Goal: Task Accomplishment & Management: Complete application form

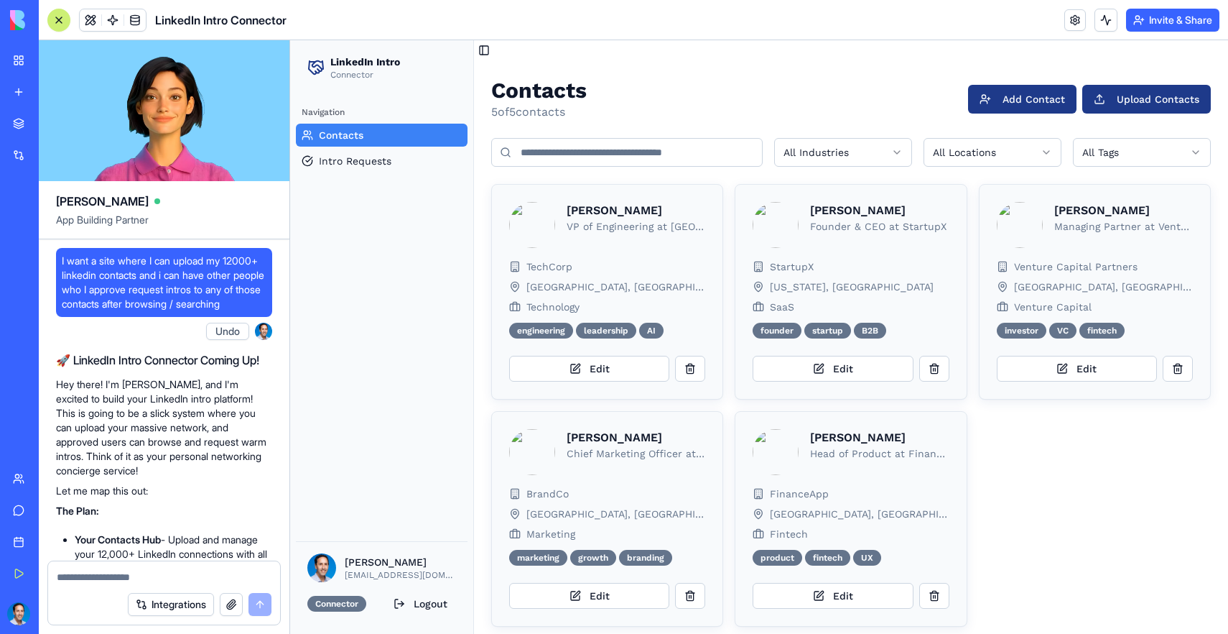
scroll to position [1058, 0]
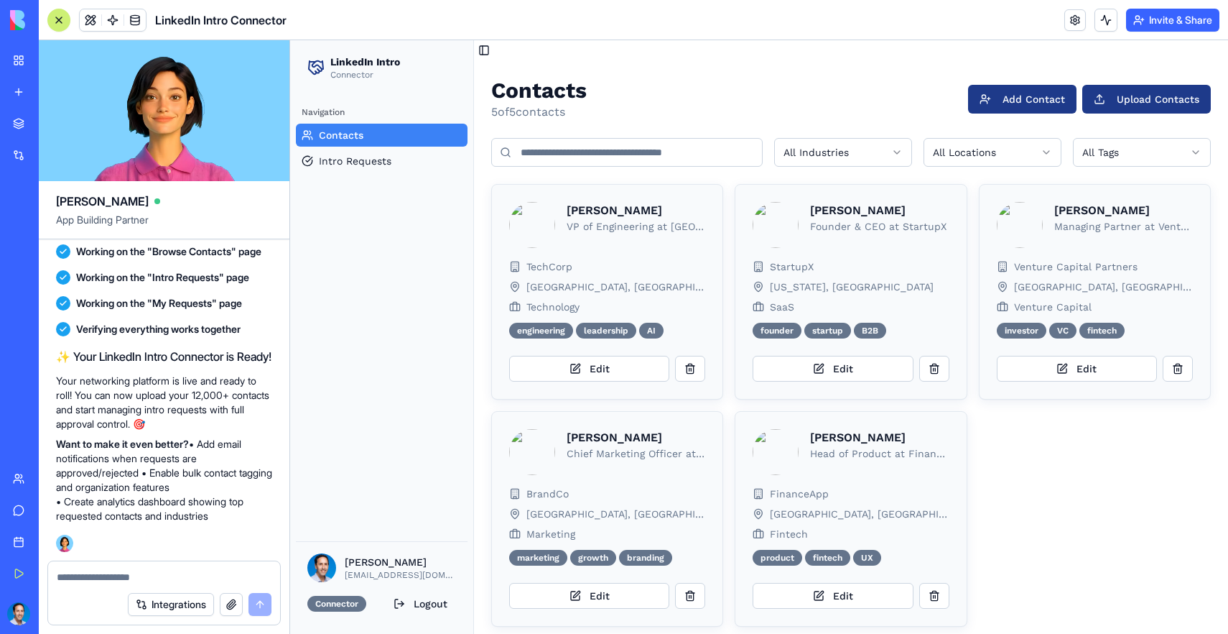
click at [185, 580] on textarea at bounding box center [164, 577] width 215 height 14
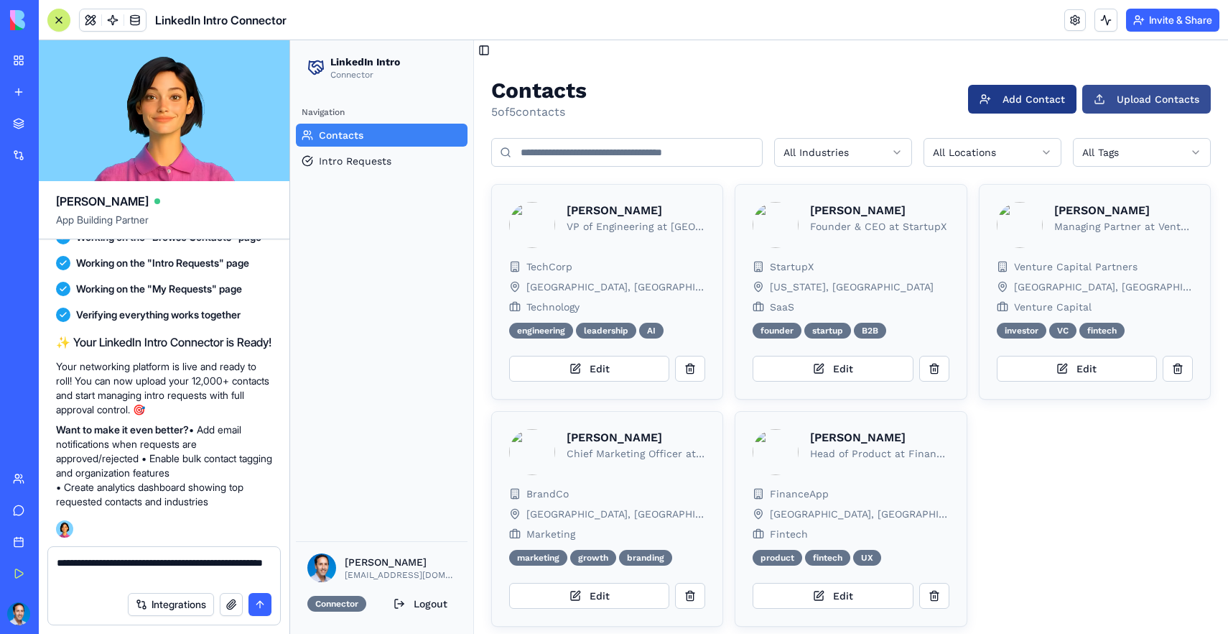
click at [1160, 109] on button "Upload Contacts" at bounding box center [1146, 99] width 129 height 29
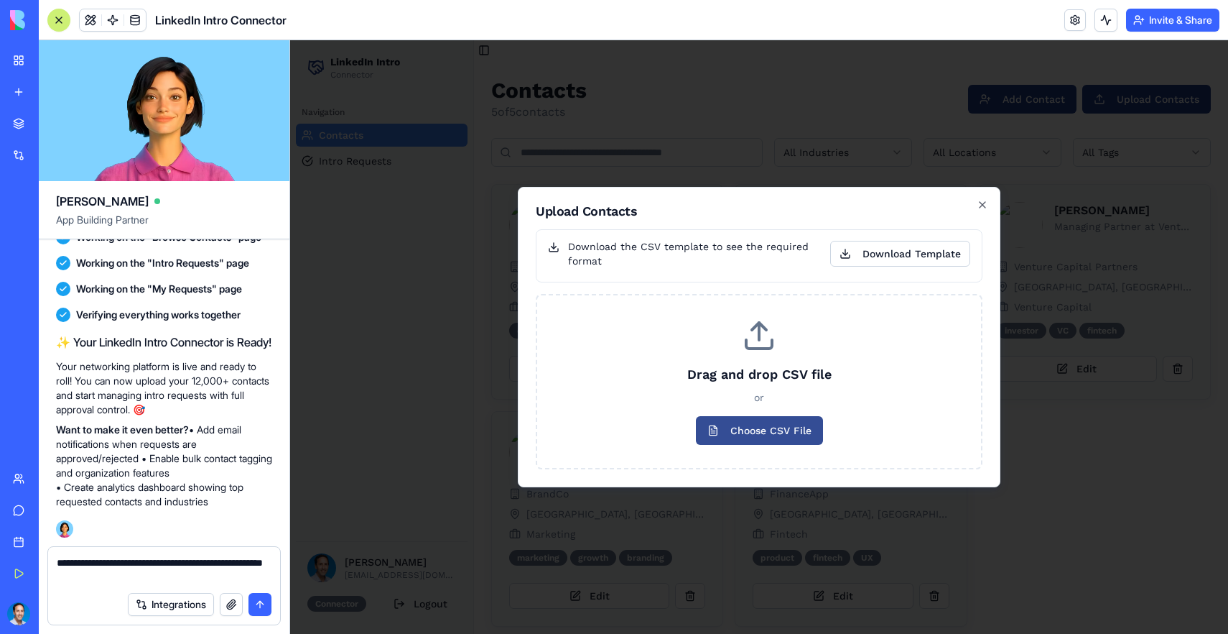
click at [776, 438] on span "Choose CSV File" at bounding box center [759, 430] width 127 height 29
click at [290, 40] on input "Choose CSV File" at bounding box center [290, 40] width 0 height 0
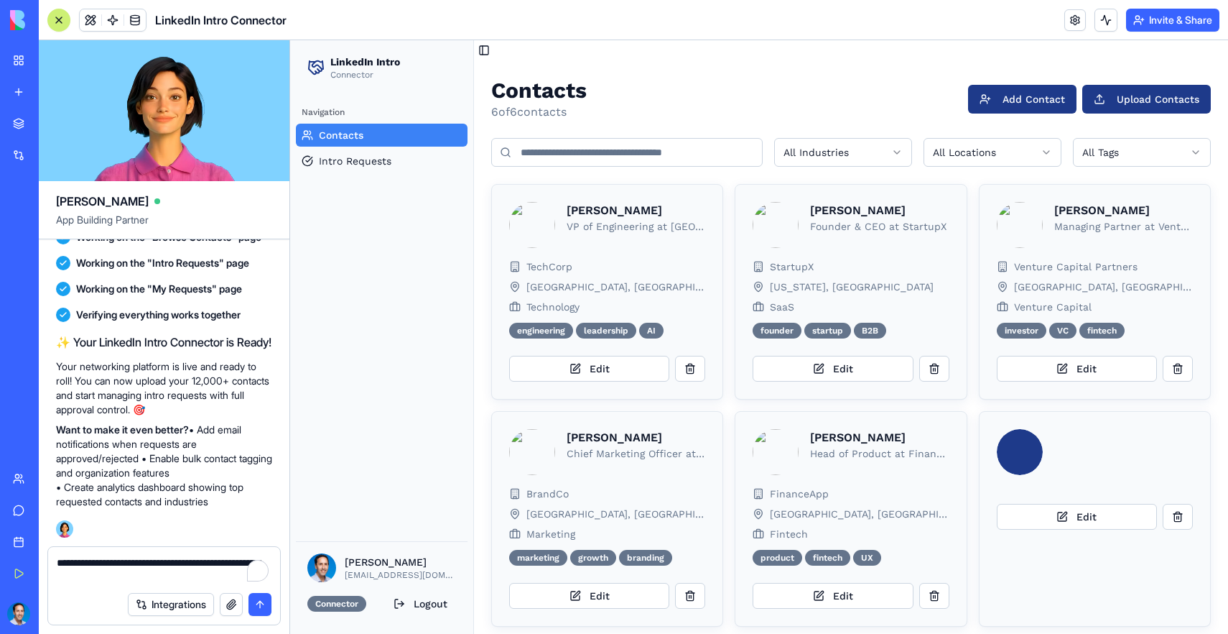
click at [209, 575] on textarea "**********" at bounding box center [164, 569] width 215 height 29
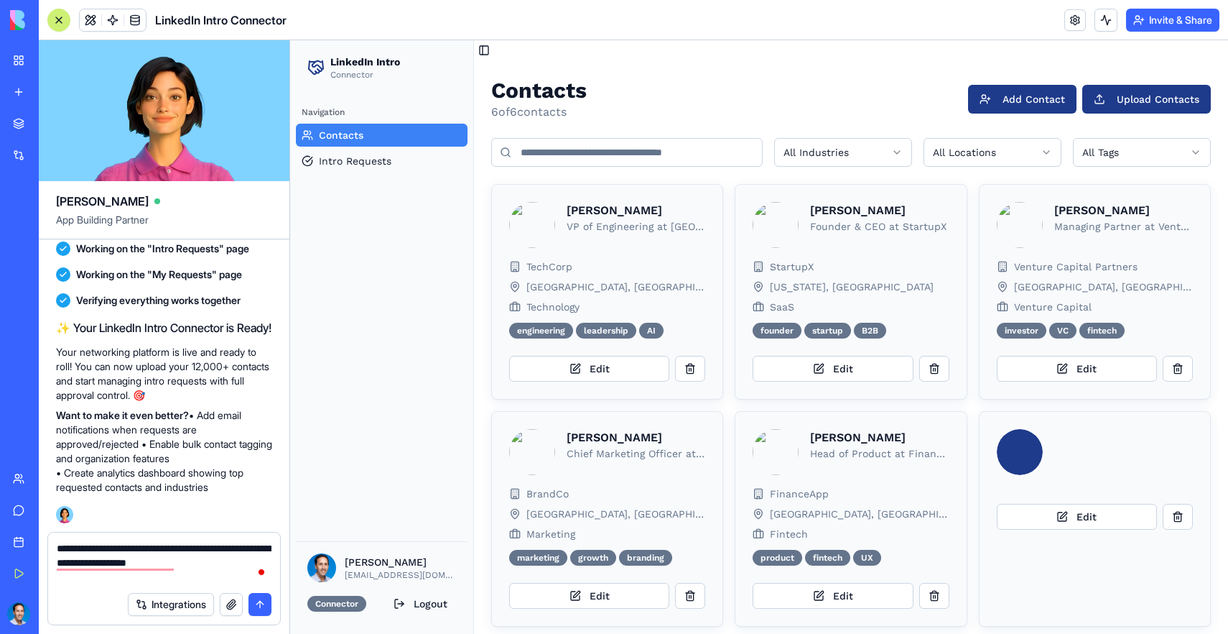
type textarea "**********"
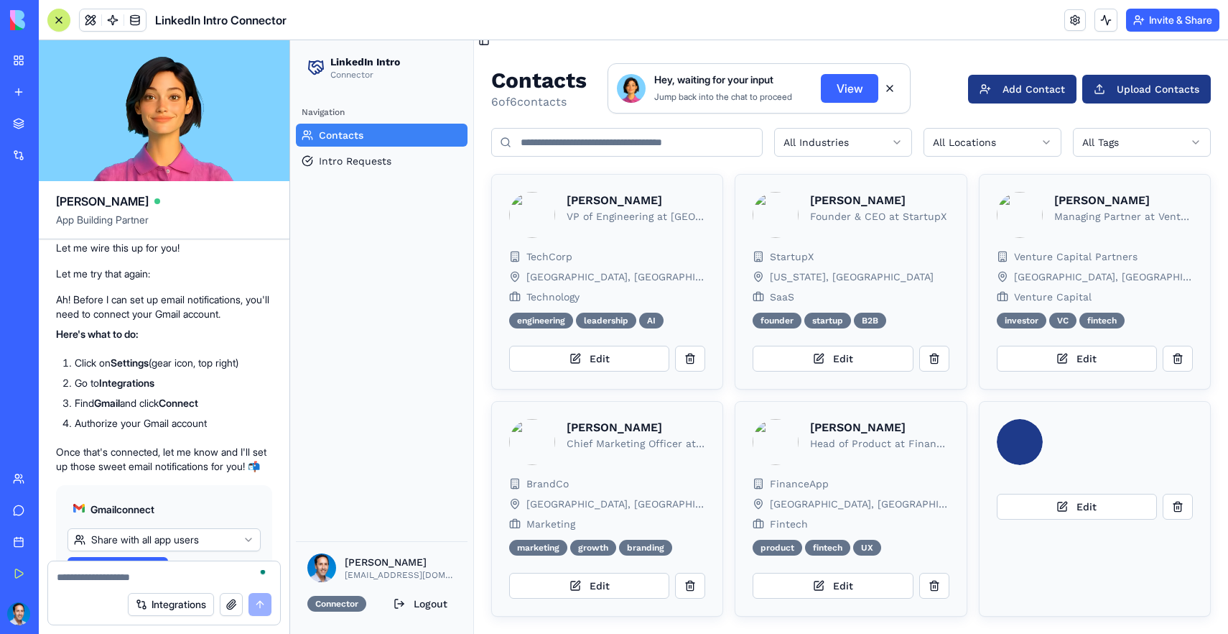
scroll to position [1571, 0]
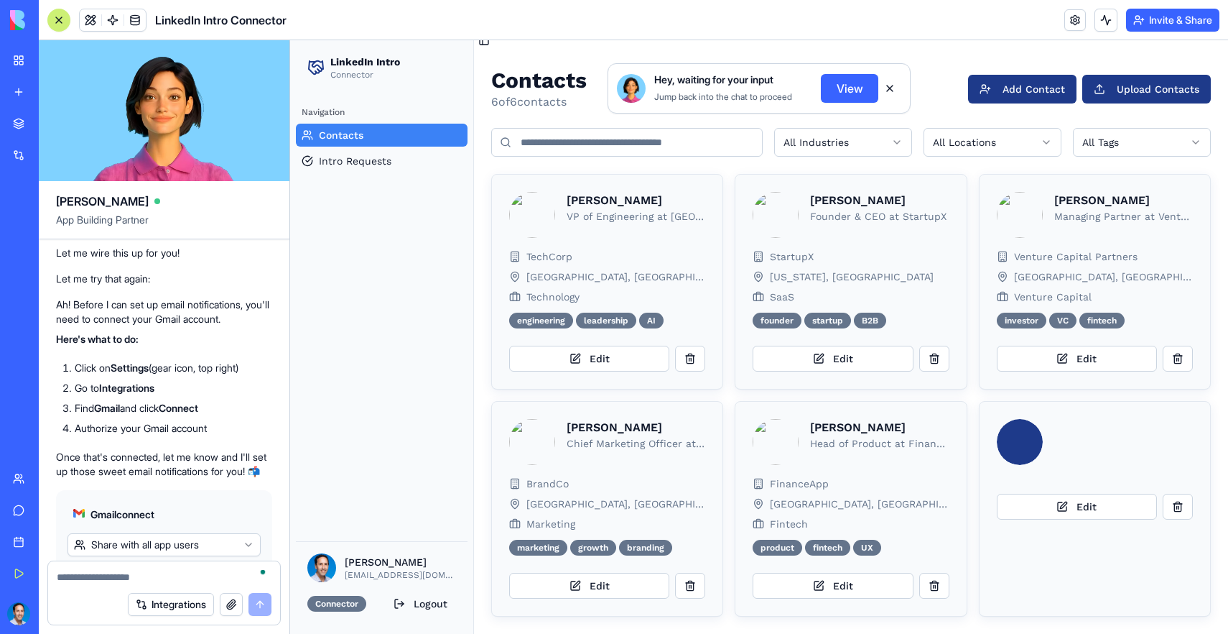
click at [1070, 21] on link at bounding box center [1076, 20] width 22 height 22
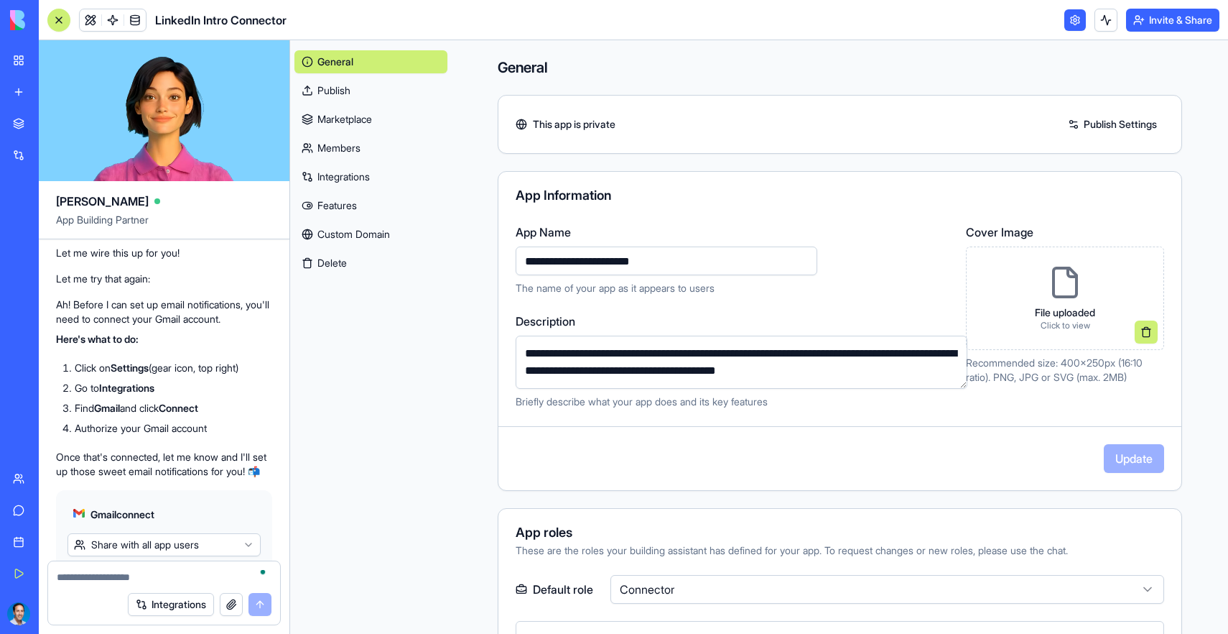
click at [351, 175] on link "Integrations" at bounding box center [370, 176] width 153 height 23
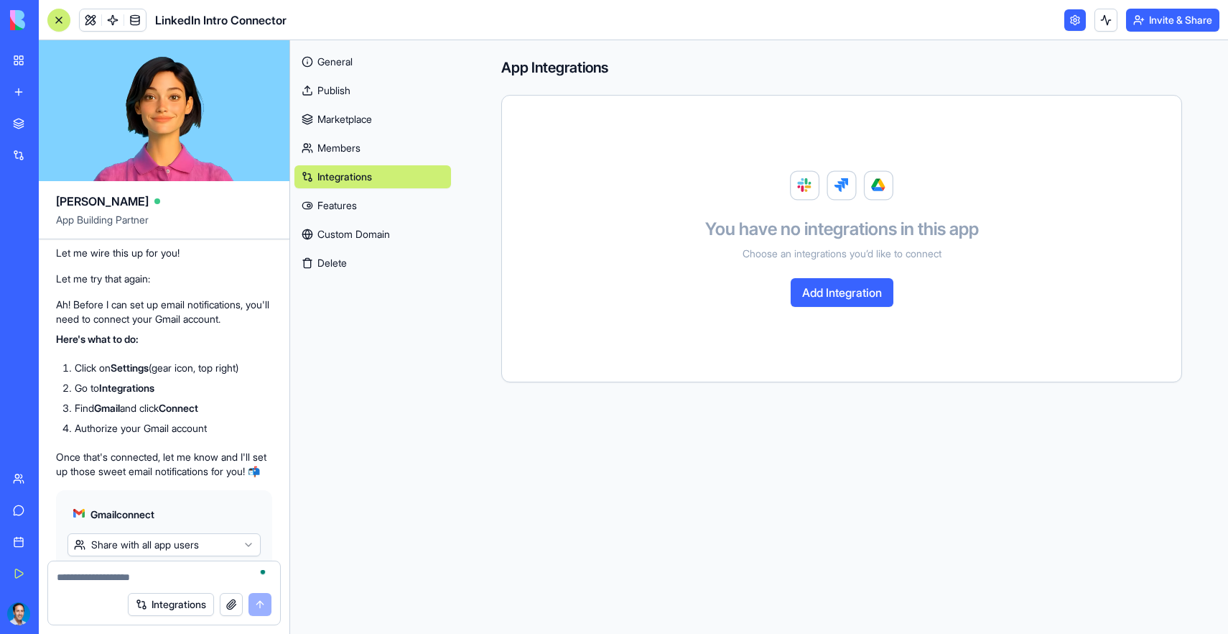
click at [829, 278] on button "Add Integration" at bounding box center [842, 292] width 103 height 29
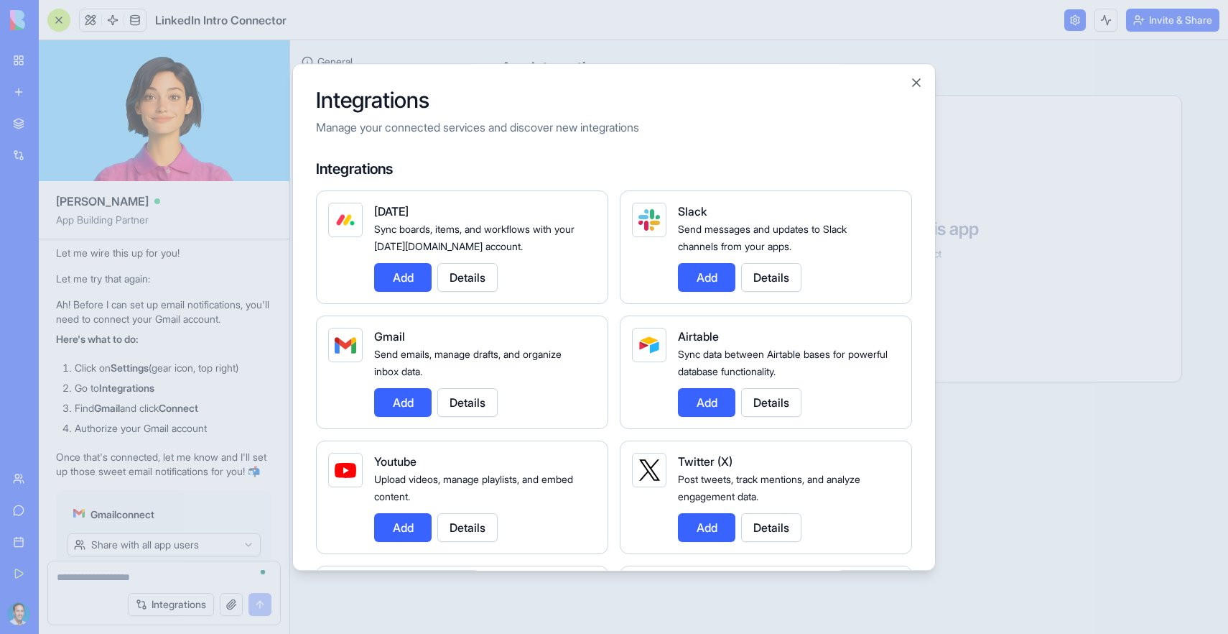
click at [412, 399] on button "Add" at bounding box center [402, 402] width 57 height 29
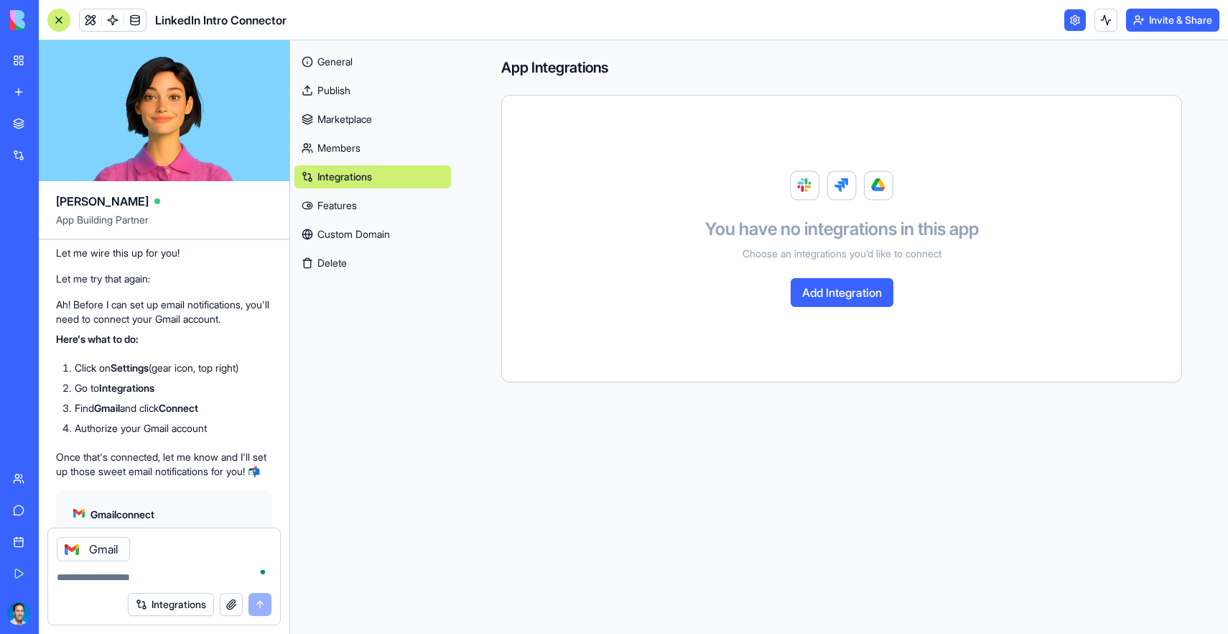
click at [862, 292] on button "Add Integration" at bounding box center [842, 292] width 103 height 29
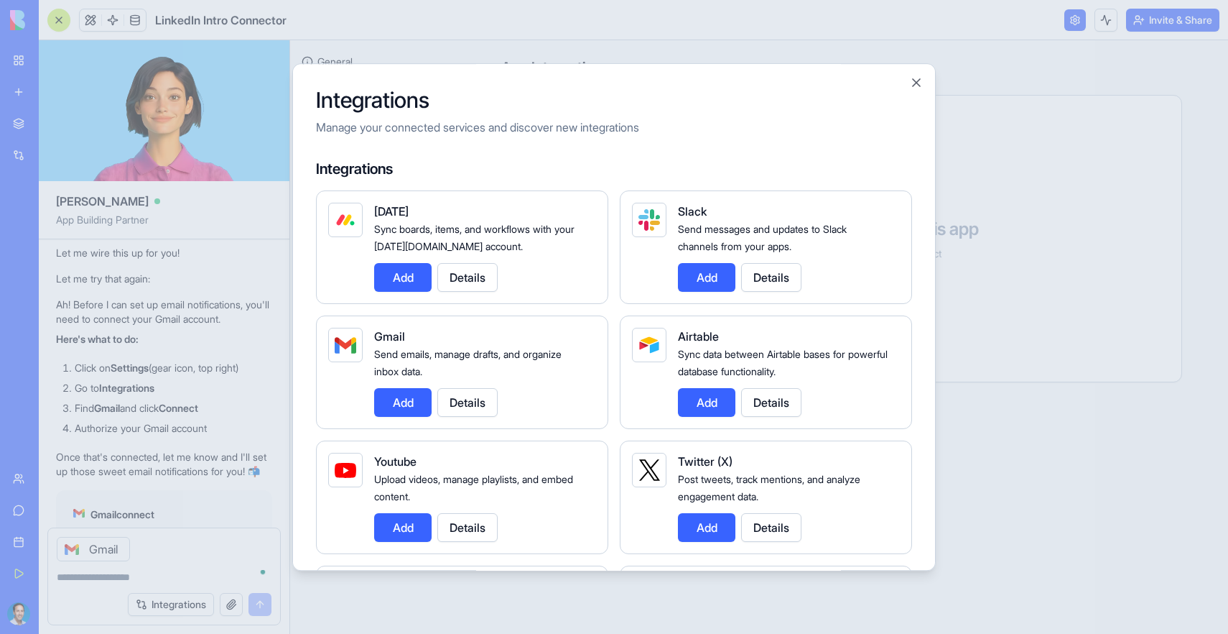
click at [409, 407] on button "Add" at bounding box center [402, 402] width 57 height 29
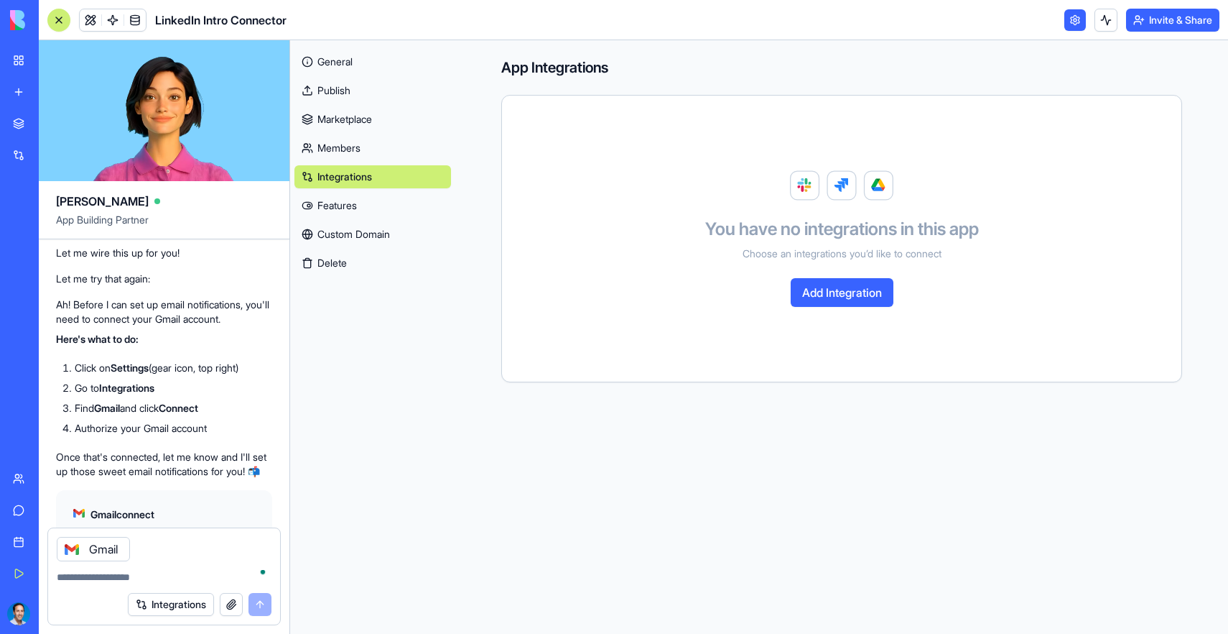
click at [165, 581] on textarea "To enrich screen reader interactions, please activate Accessibility in Grammarl…" at bounding box center [164, 577] width 215 height 14
click at [195, 583] on textarea "To enrich screen reader interactions, please activate Accessibility in Grammarl…" at bounding box center [164, 577] width 215 height 14
click at [103, 555] on div "Gmail" at bounding box center [93, 549] width 73 height 24
click at [129, 576] on textarea "To enrich screen reader interactions, please activate Accessibility in Grammarl…" at bounding box center [164, 577] width 215 height 14
type textarea "****"
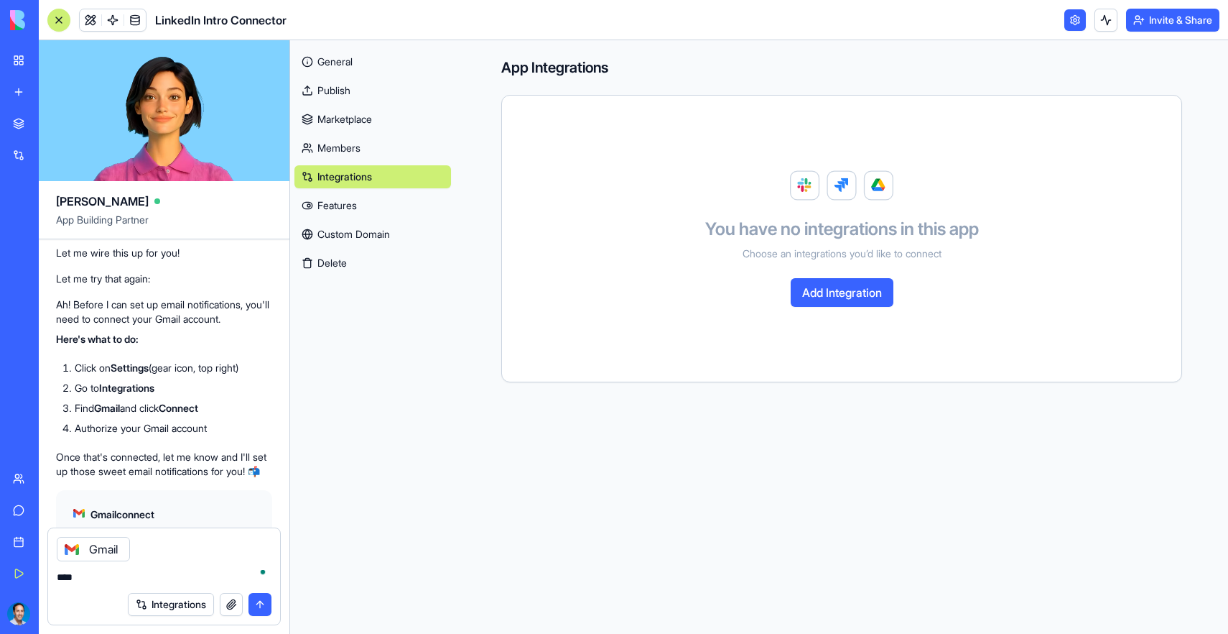
scroll to position [1742, 0]
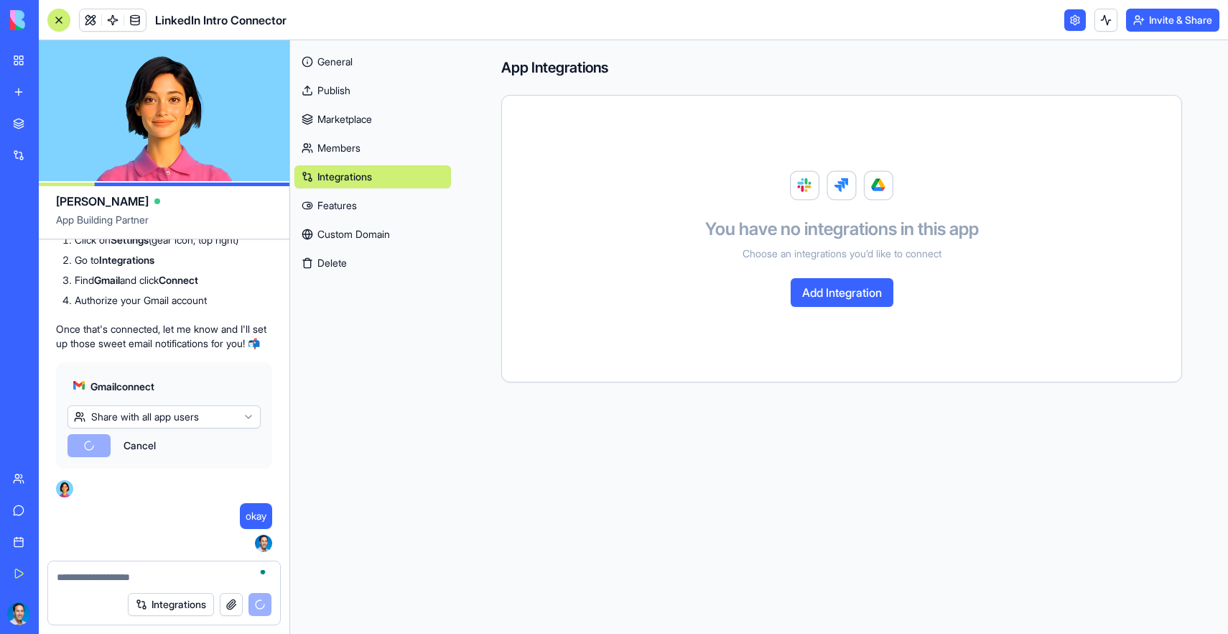
click at [1072, 19] on link at bounding box center [1076, 20] width 22 height 22
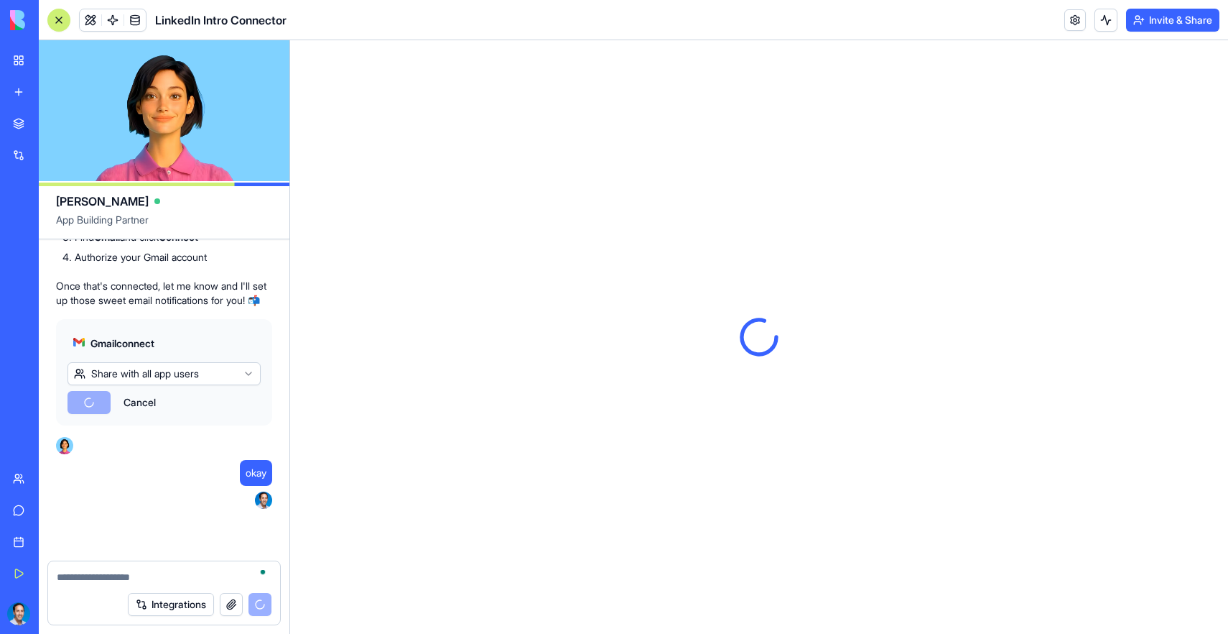
scroll to position [1929, 0]
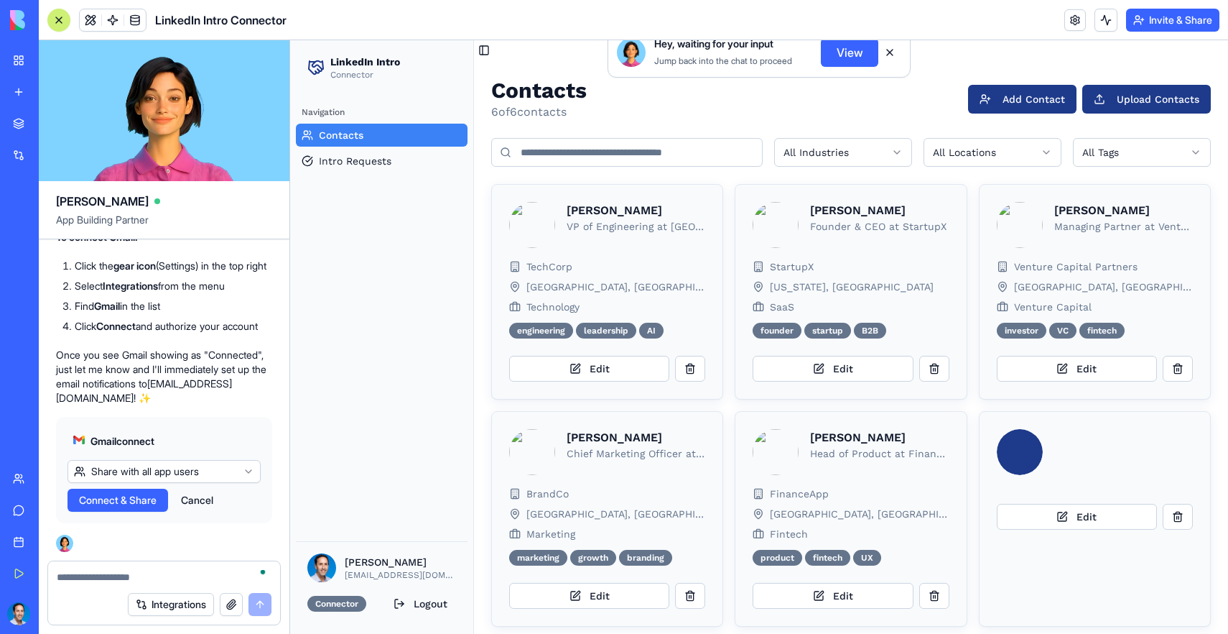
scroll to position [10, 0]
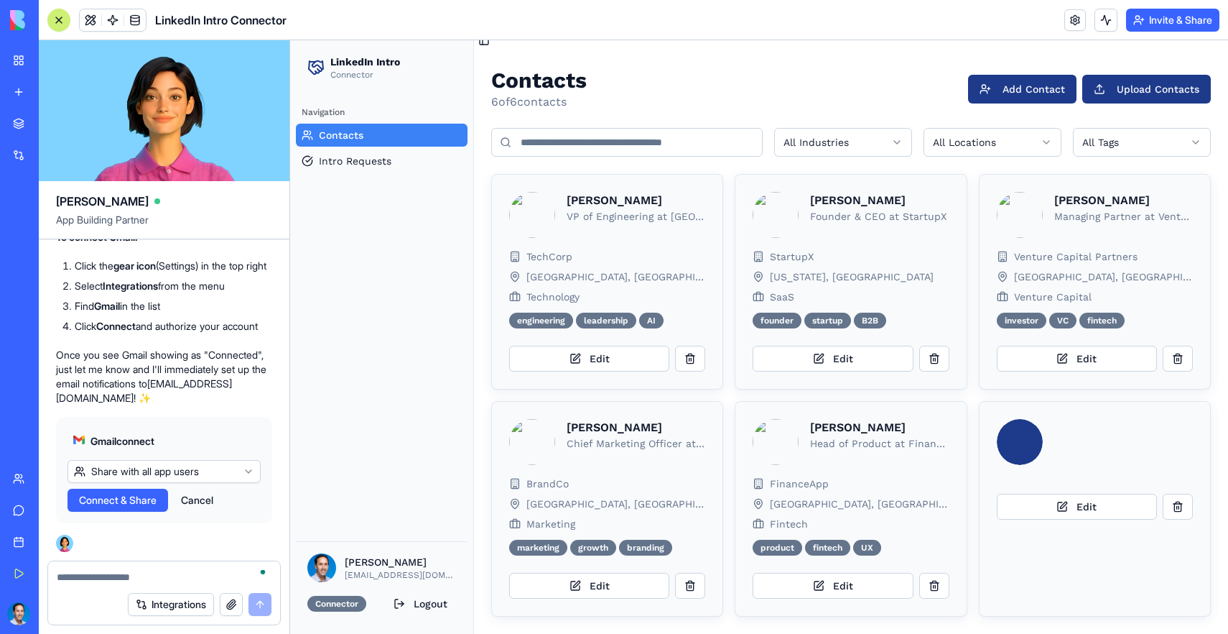
click at [149, 497] on span "Connect & Share" at bounding box center [118, 500] width 78 height 14
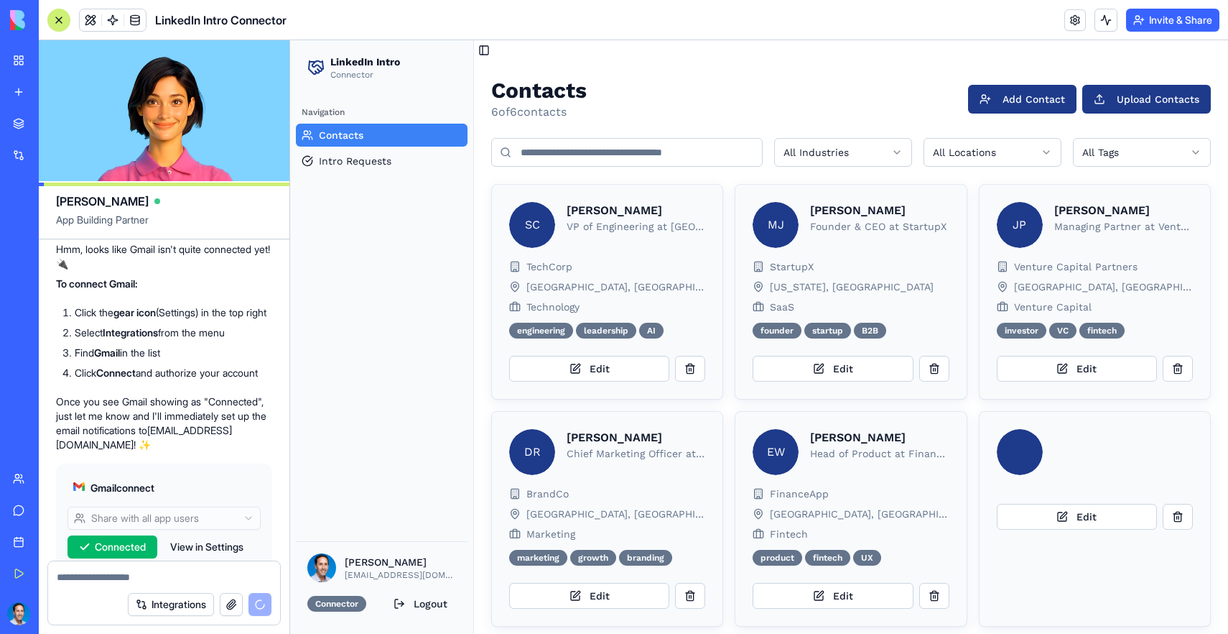
scroll to position [2179, 0]
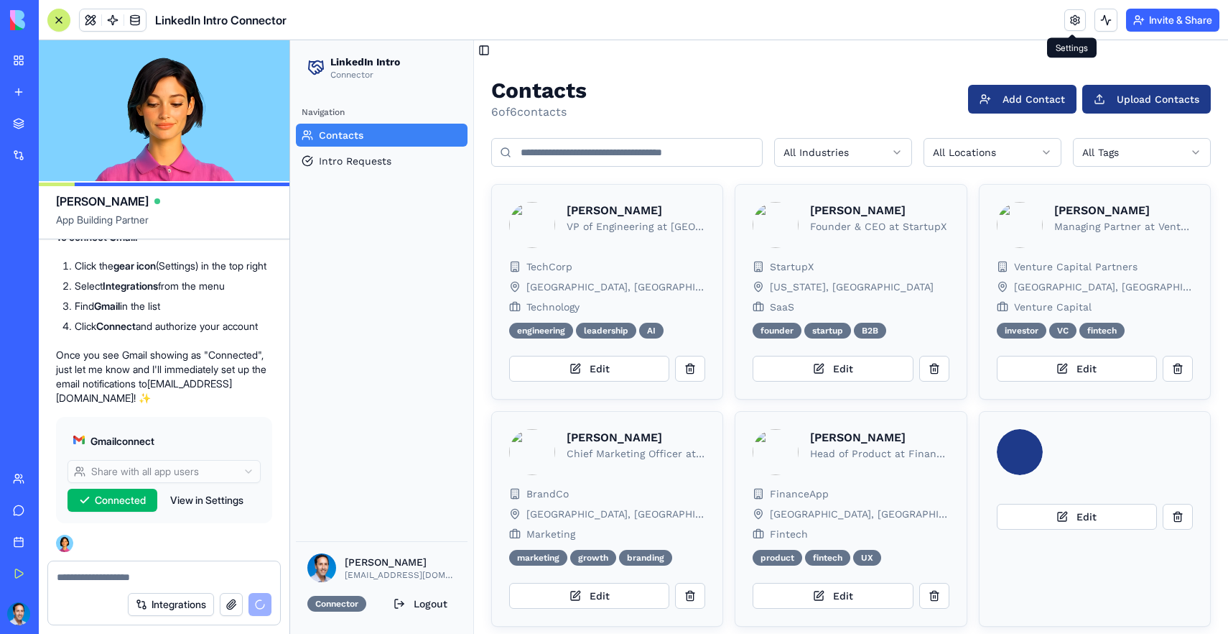
click at [1067, 23] on link at bounding box center [1076, 20] width 22 height 22
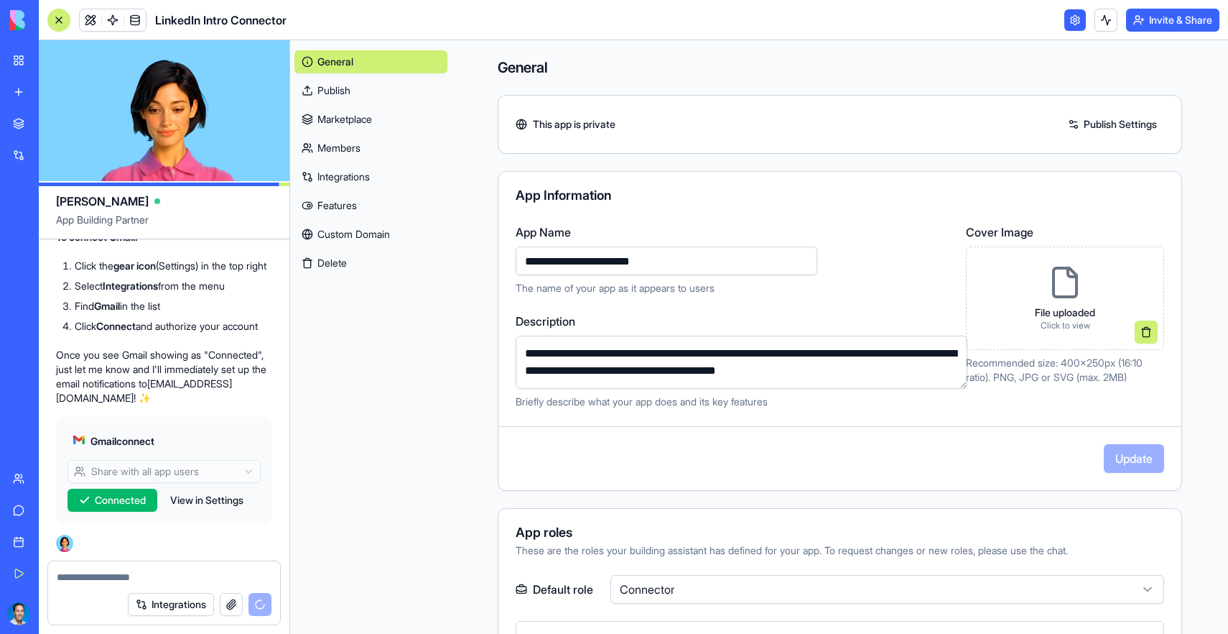
click at [564, 260] on input "**********" at bounding box center [667, 260] width 302 height 29
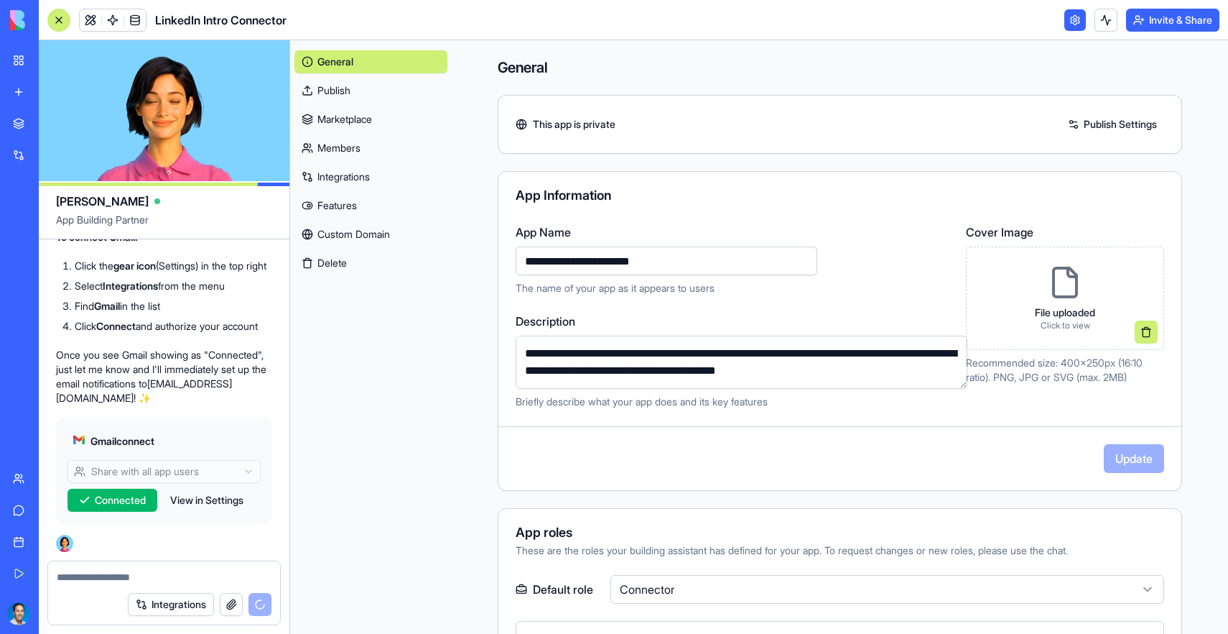
click at [564, 260] on input "**********" at bounding box center [667, 260] width 302 height 29
type input "**********"
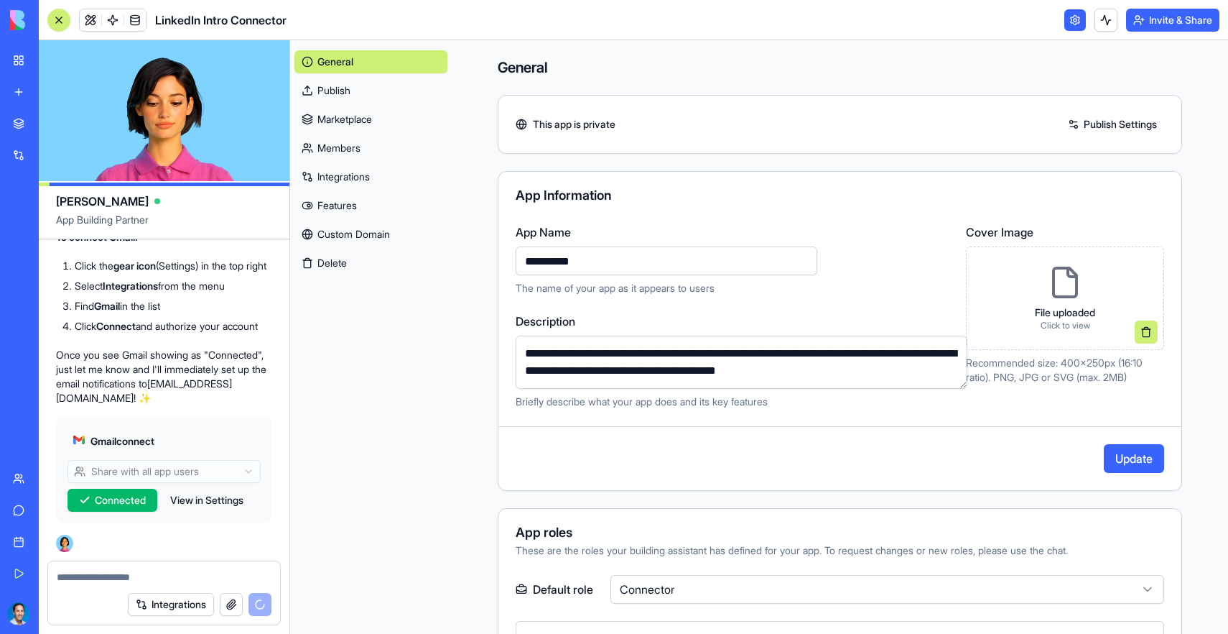
click at [1138, 458] on button "Update" at bounding box center [1134, 458] width 60 height 29
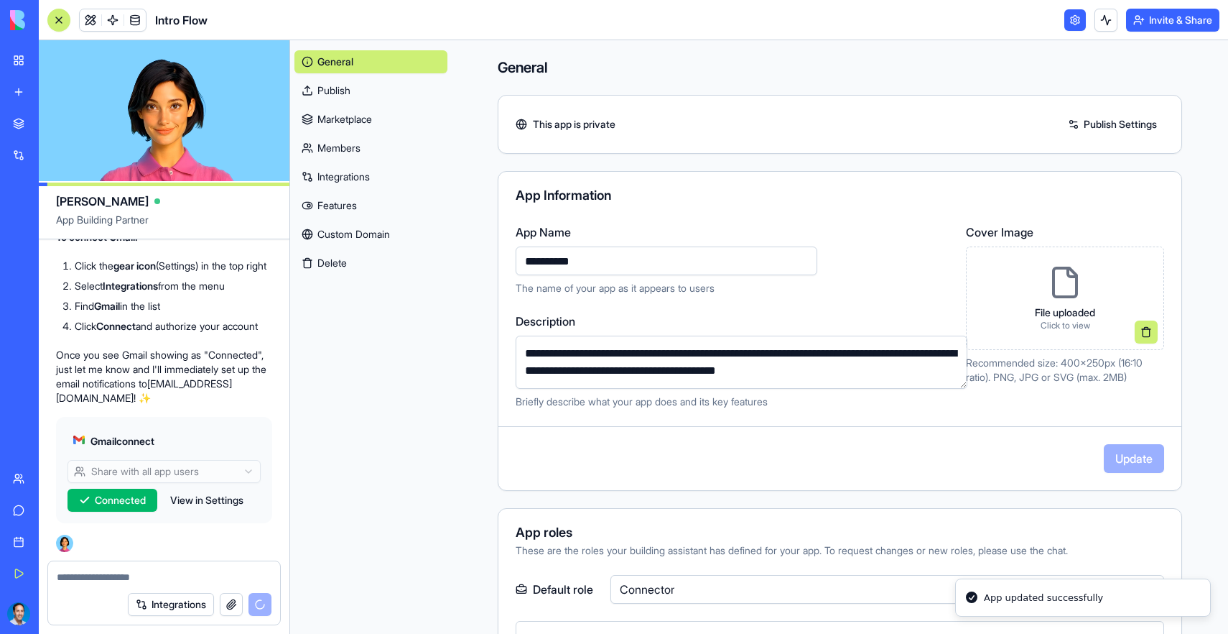
click at [359, 174] on link "Integrations" at bounding box center [370, 176] width 153 height 23
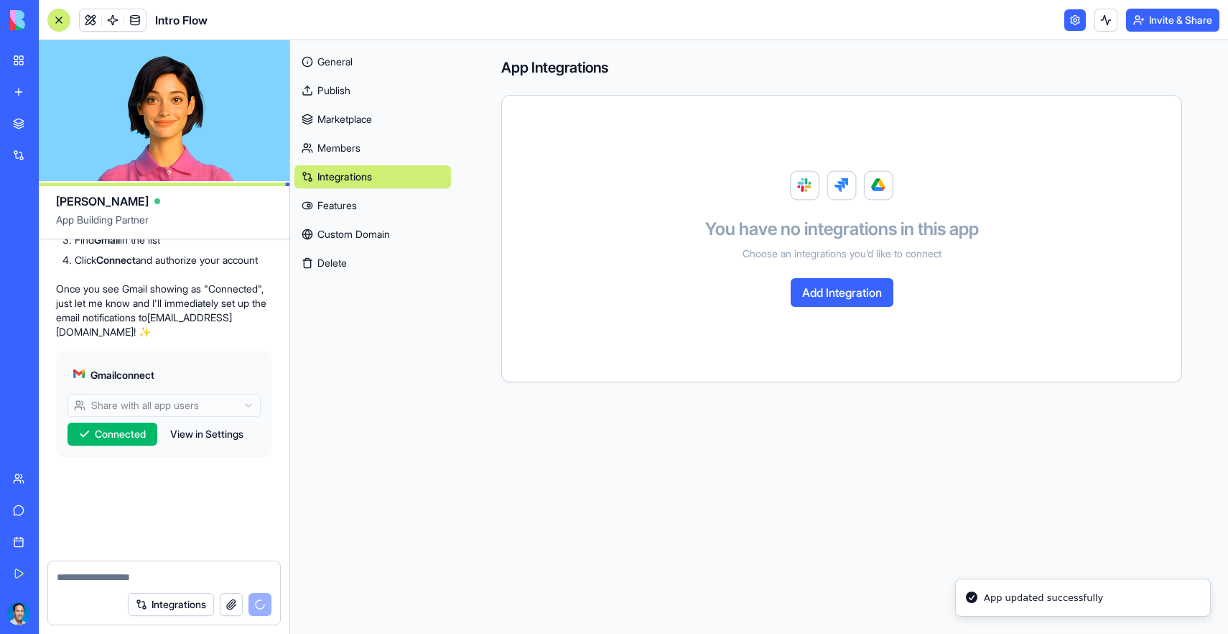
scroll to position [2245, 0]
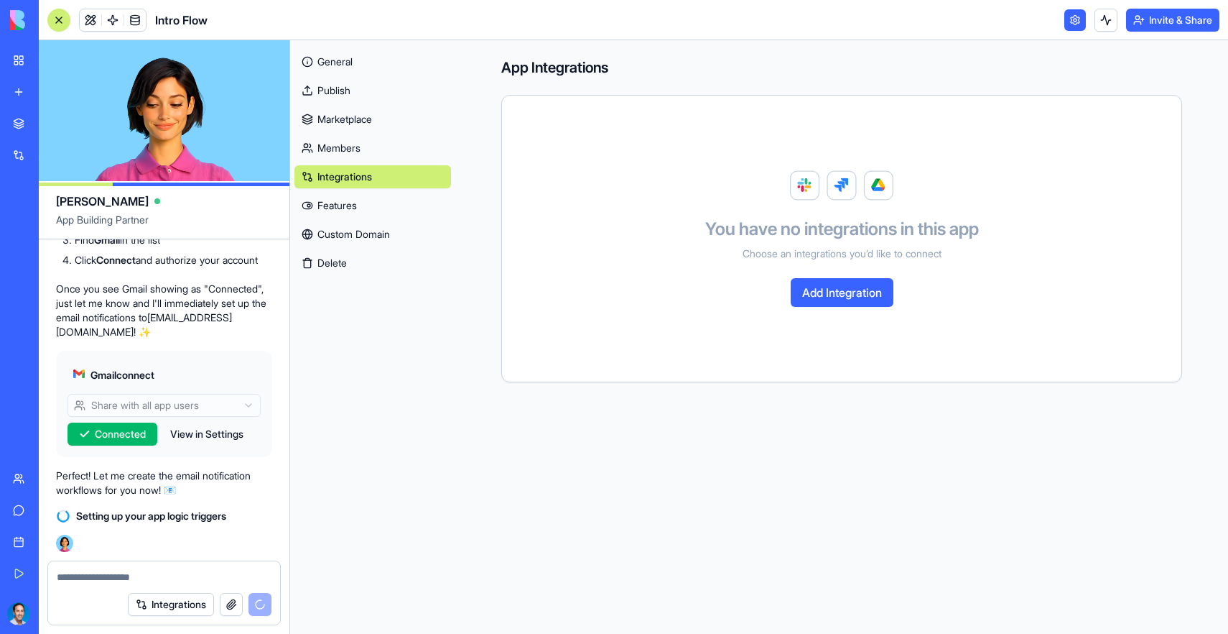
click at [1070, 28] on link at bounding box center [1076, 20] width 22 height 22
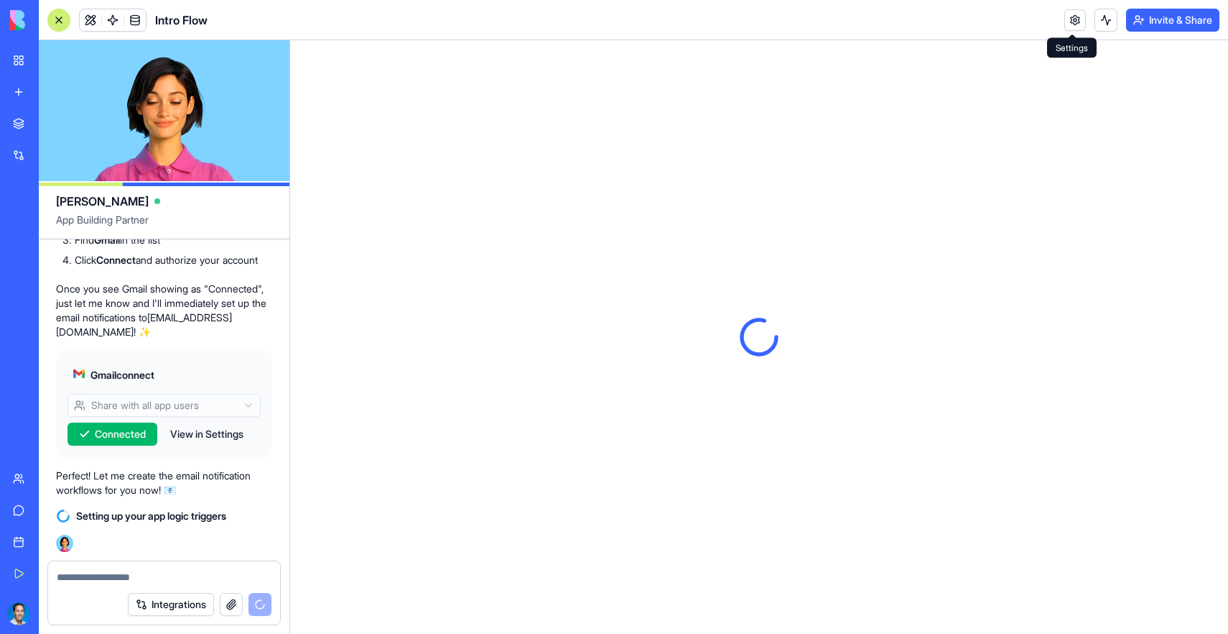
click at [1075, 26] on link at bounding box center [1076, 20] width 22 height 22
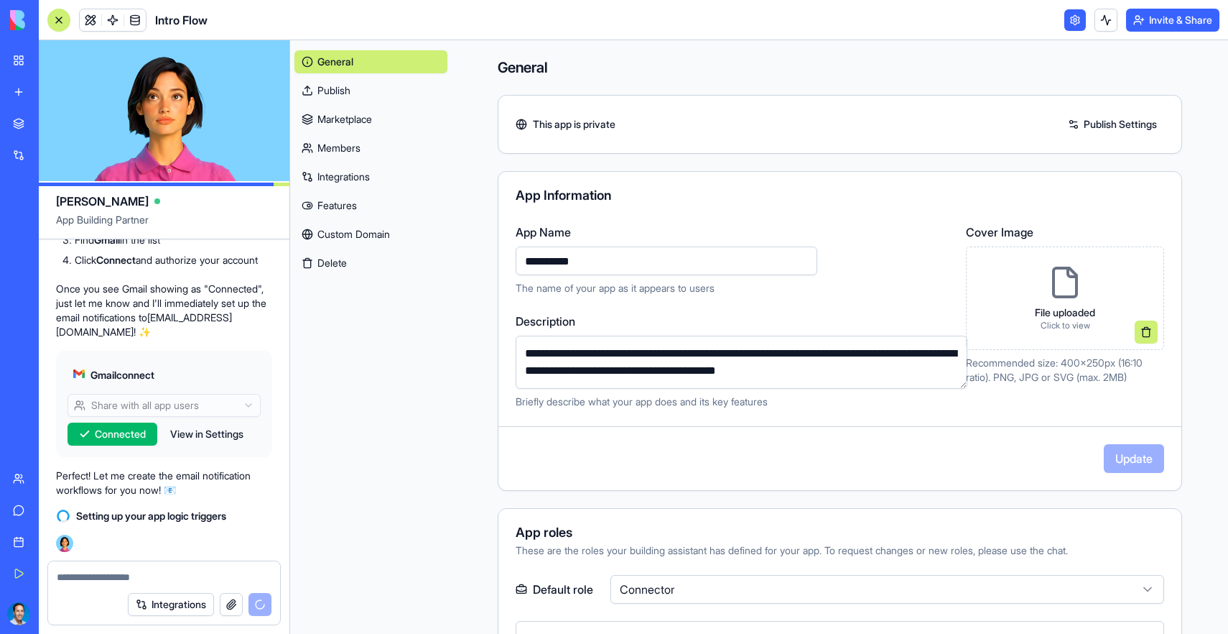
scroll to position [2285, 0]
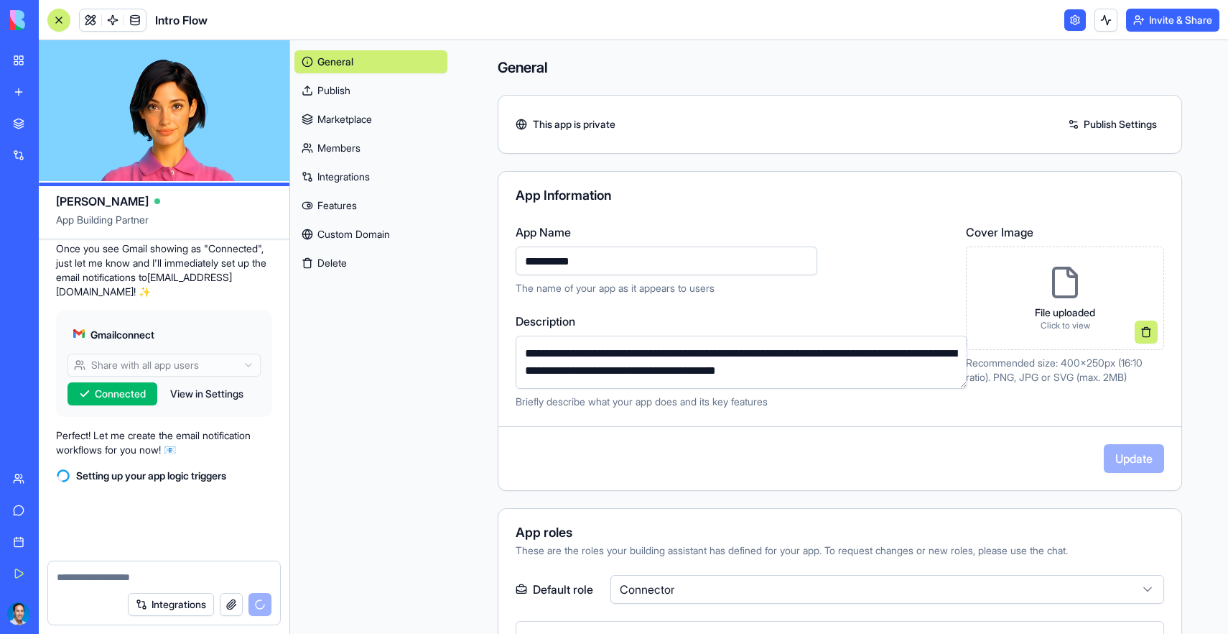
click at [343, 175] on link "Integrations" at bounding box center [370, 176] width 153 height 23
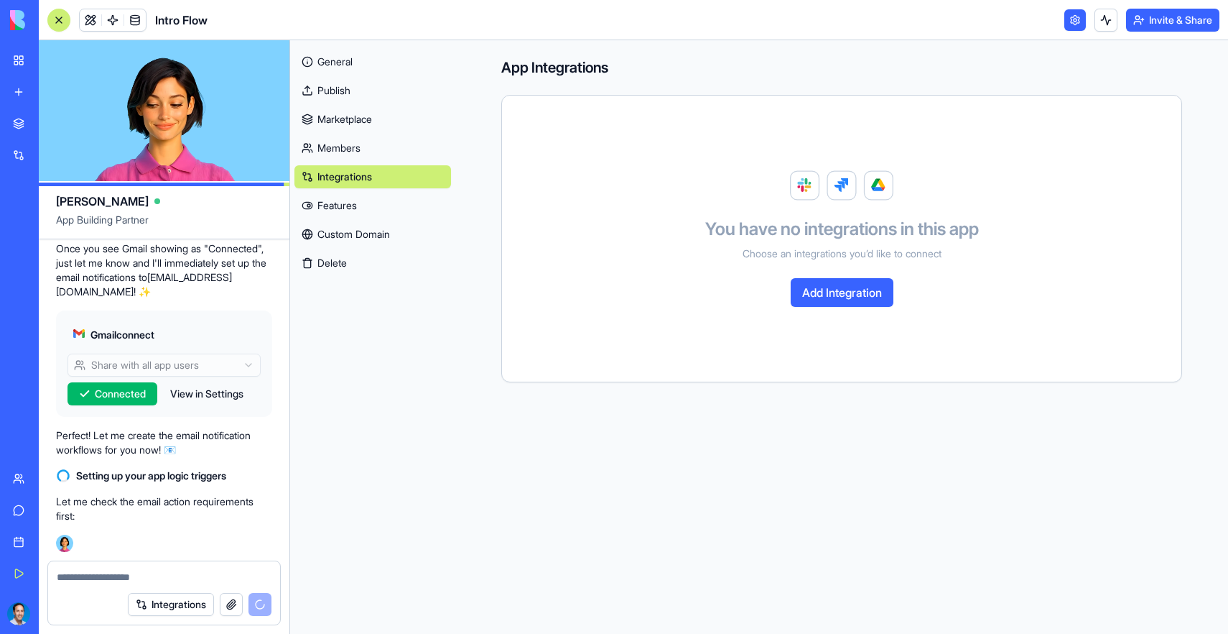
click at [825, 285] on button "Add Integration" at bounding box center [842, 292] width 103 height 29
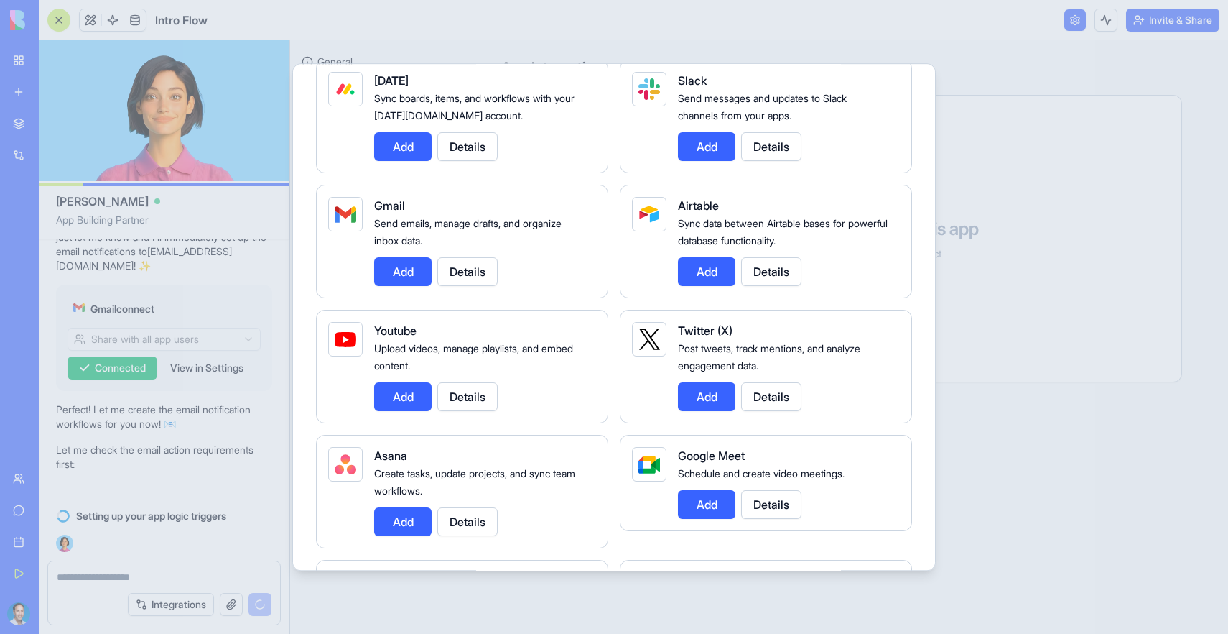
scroll to position [2325, 0]
click at [1019, 247] on div at bounding box center [614, 317] width 1228 height 634
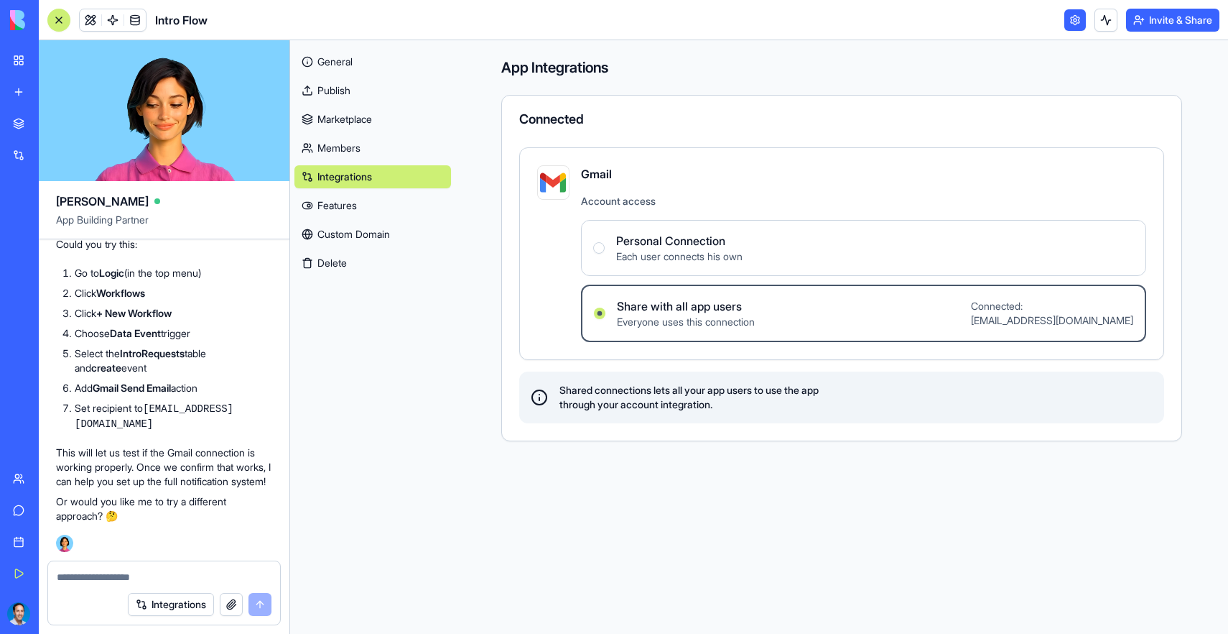
scroll to position [2742, 0]
click at [350, 68] on link "General" at bounding box center [372, 61] width 157 height 23
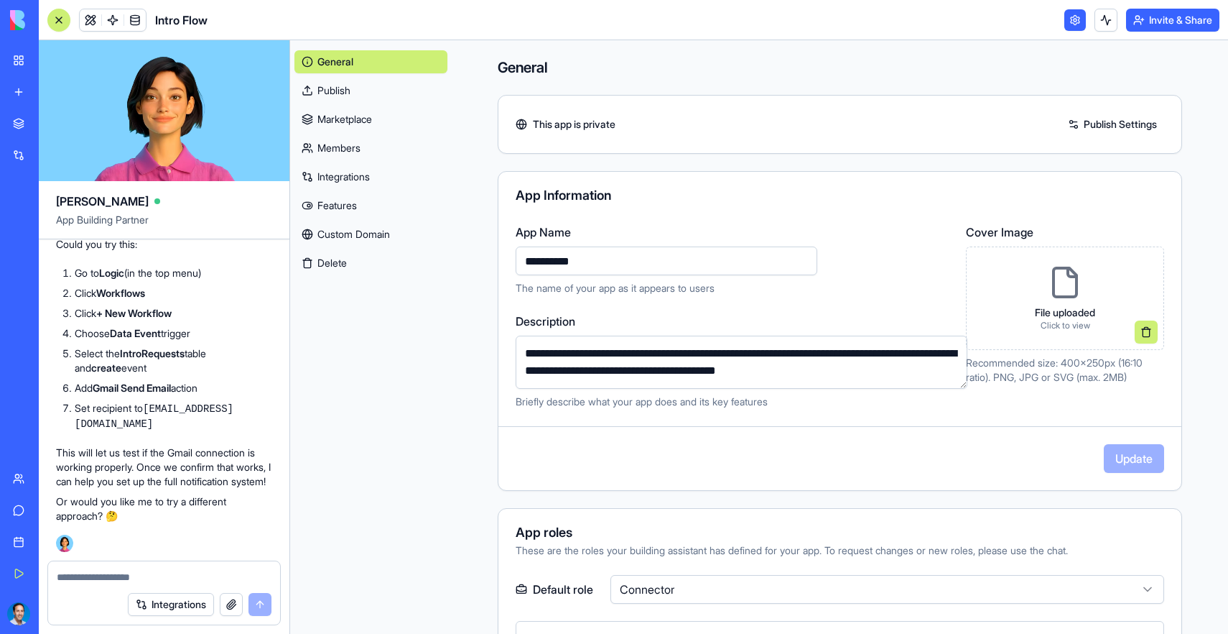
click at [1070, 22] on link at bounding box center [1076, 20] width 22 height 22
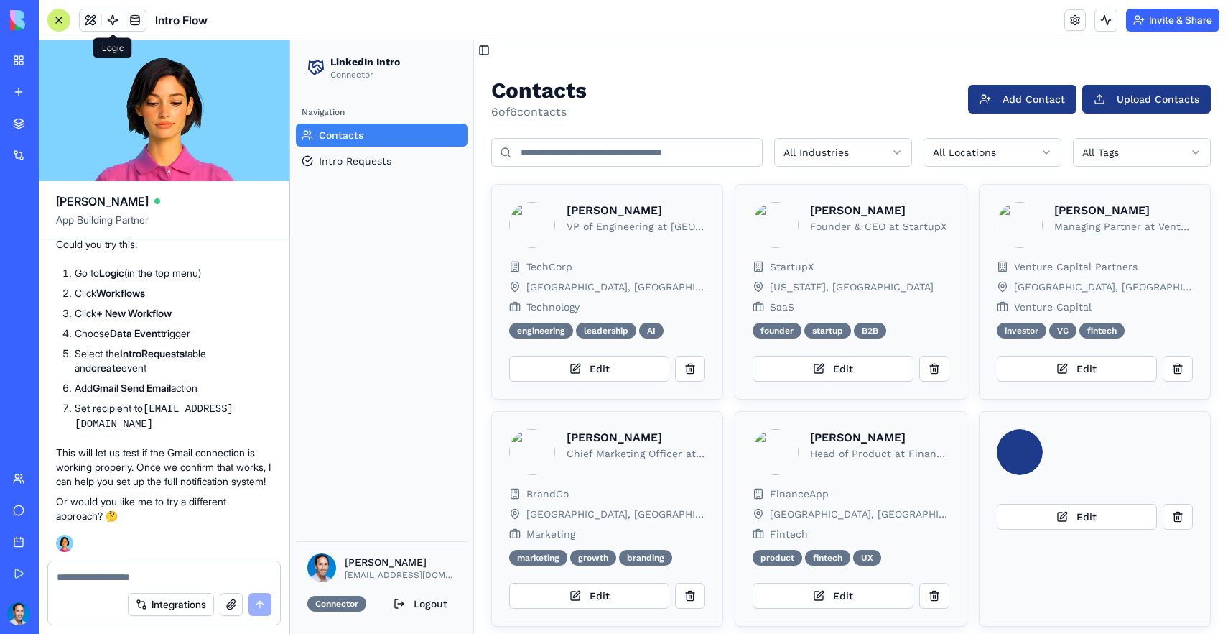
click at [112, 22] on span at bounding box center [113, 20] width 40 height 40
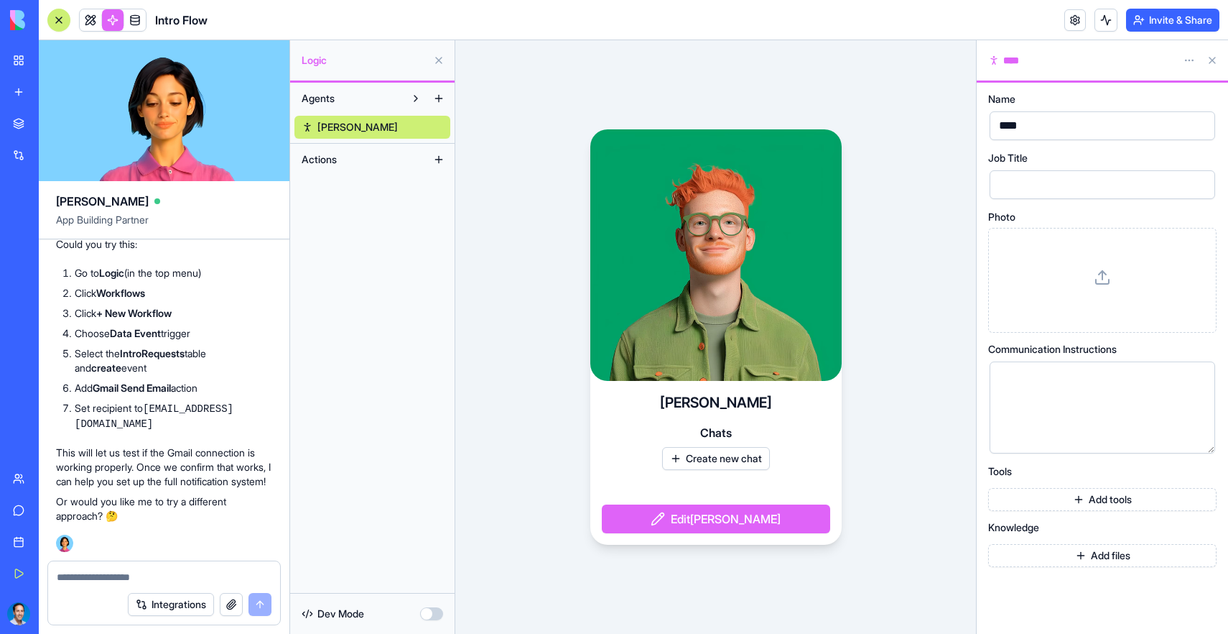
click at [412, 162] on button "Actions" at bounding box center [360, 159] width 133 height 23
click at [432, 161] on button at bounding box center [438, 159] width 23 height 23
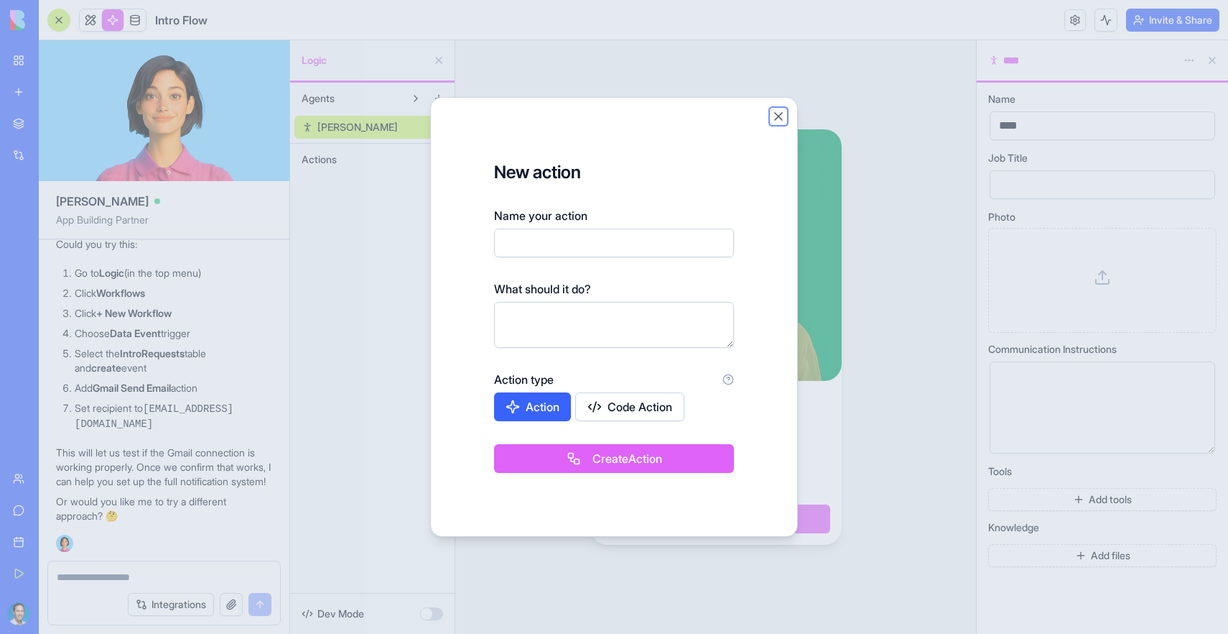
click at [779, 116] on button "Close" at bounding box center [778, 116] width 14 height 14
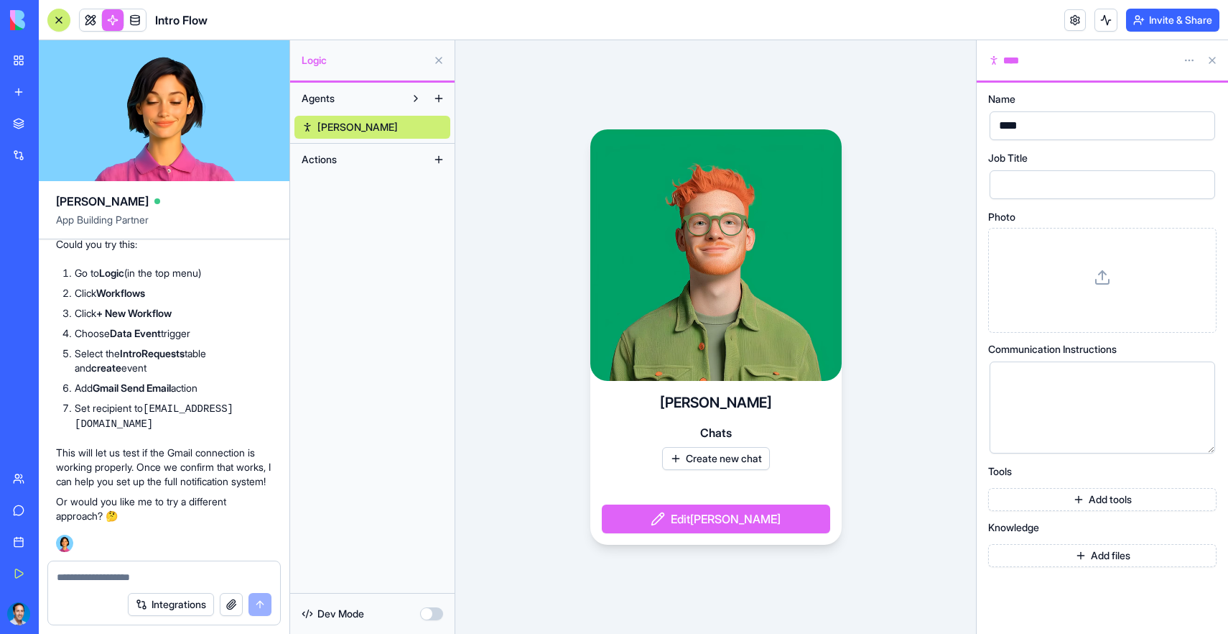
scroll to position [2794, 0]
click at [134, 577] on textarea at bounding box center [164, 577] width 215 height 14
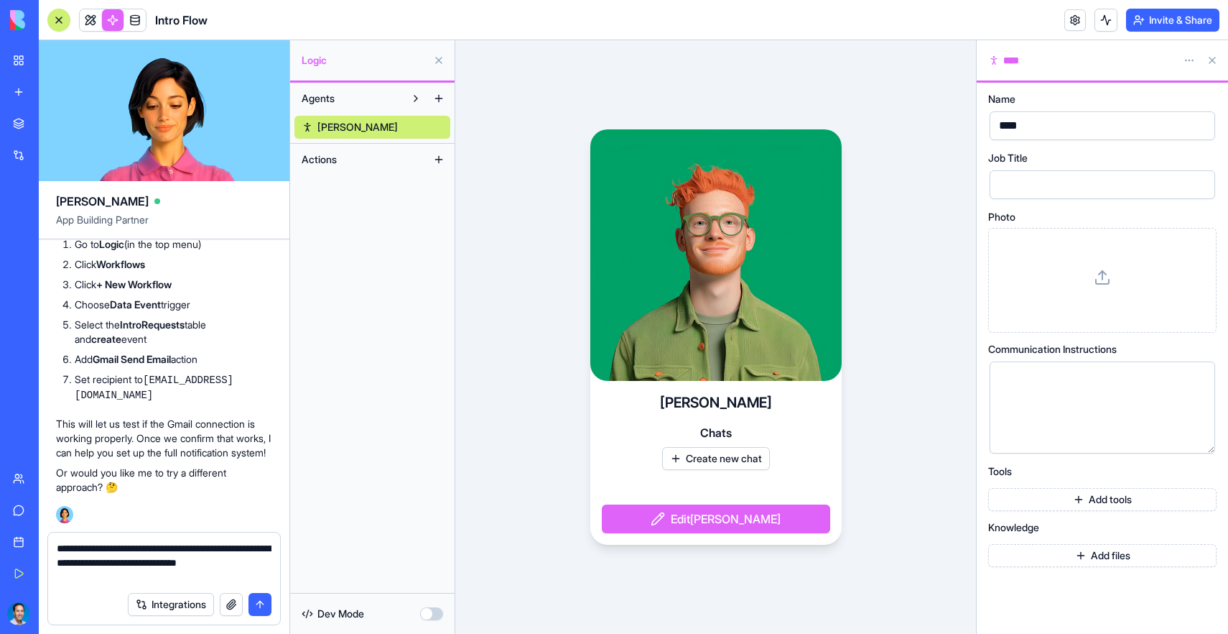
type textarea "**********"
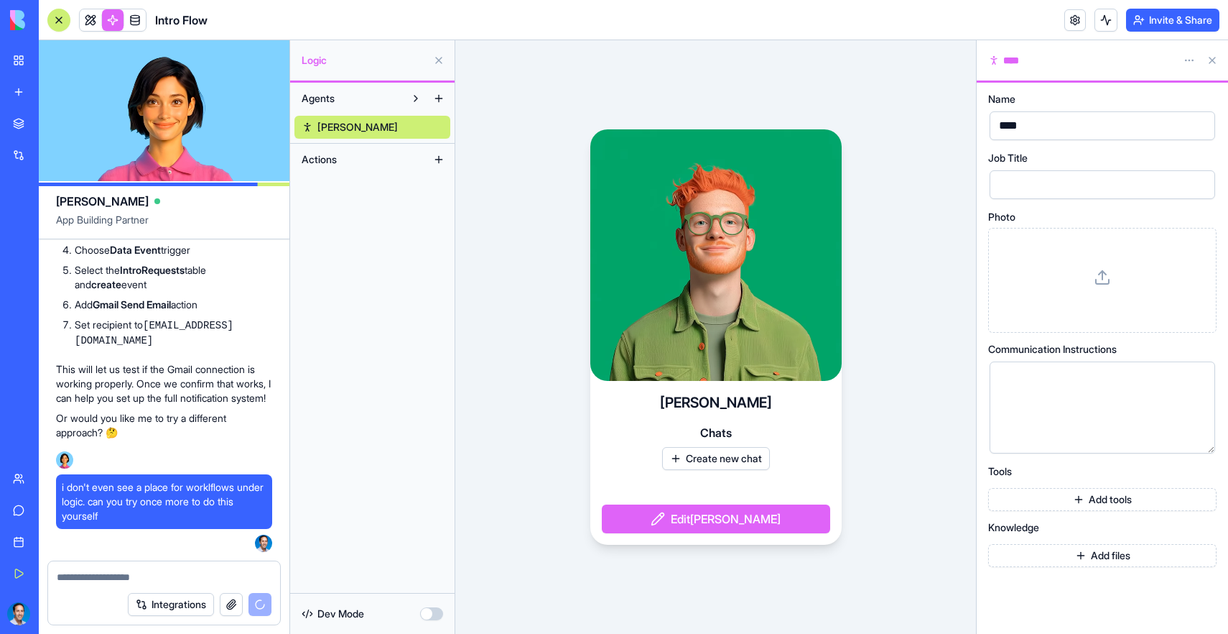
click at [437, 65] on button at bounding box center [438, 60] width 23 height 23
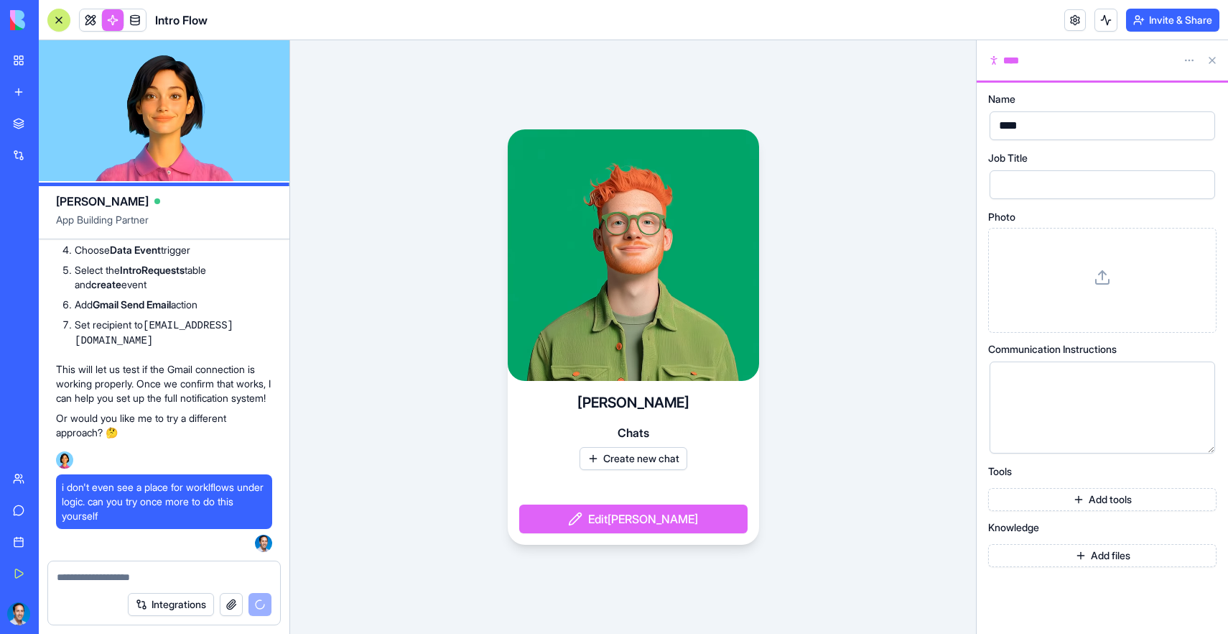
click at [1212, 65] on button at bounding box center [1212, 60] width 23 height 23
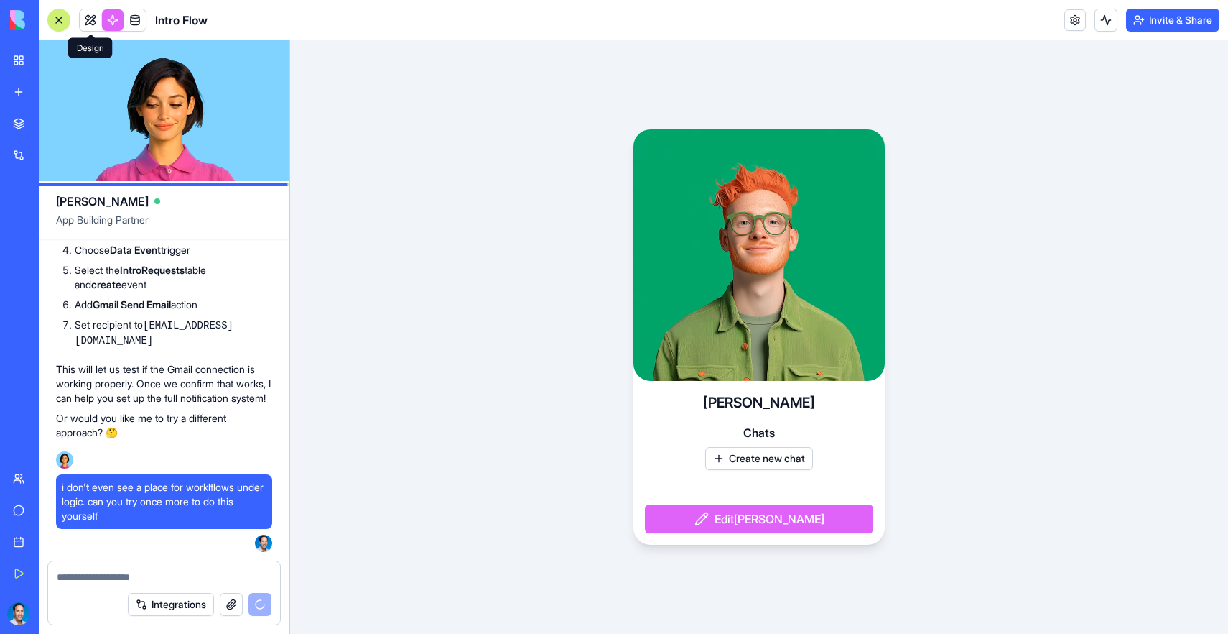
click at [90, 22] on link at bounding box center [91, 20] width 22 height 22
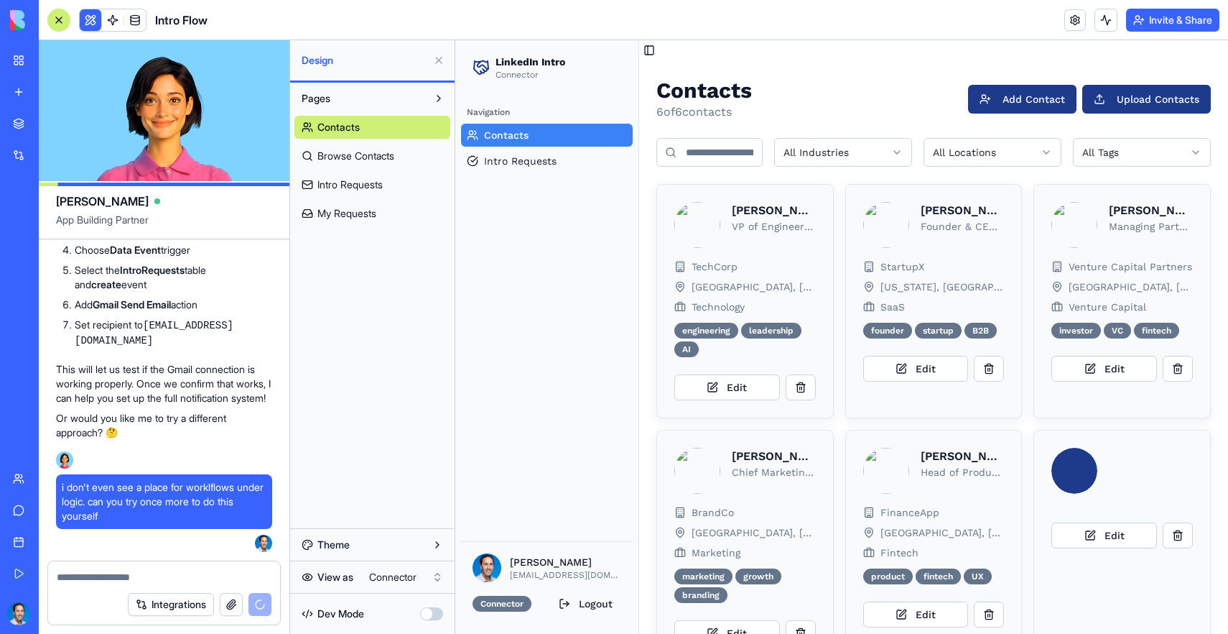
click at [352, 152] on span "Browse Contacts" at bounding box center [355, 156] width 77 height 14
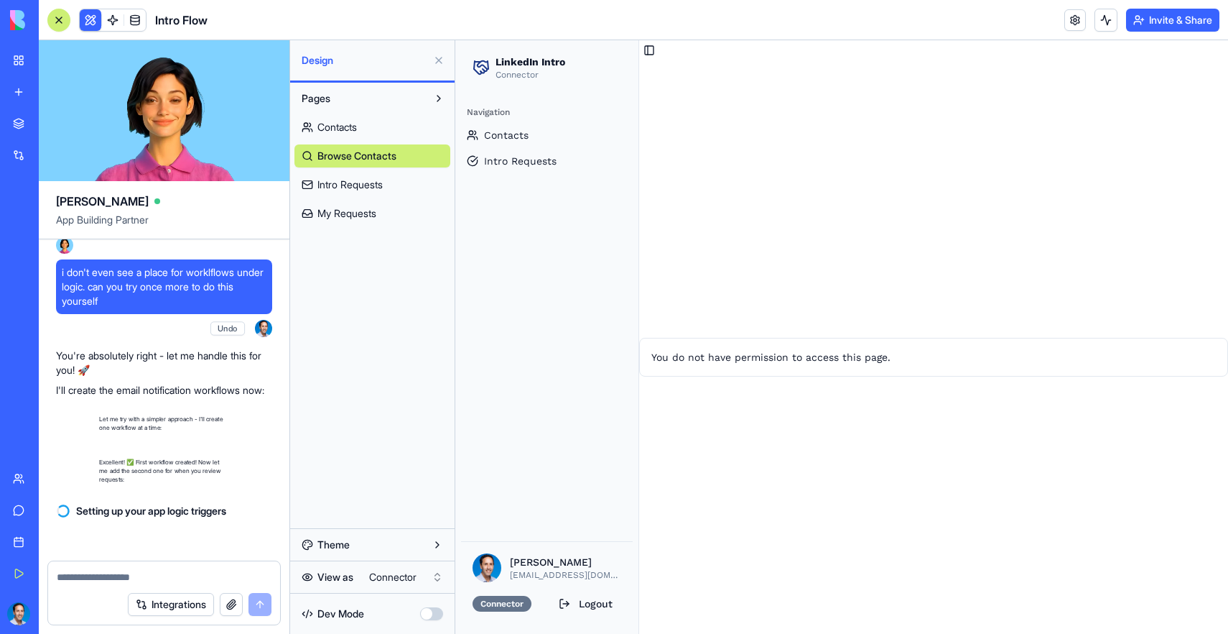
scroll to position [3340, 0]
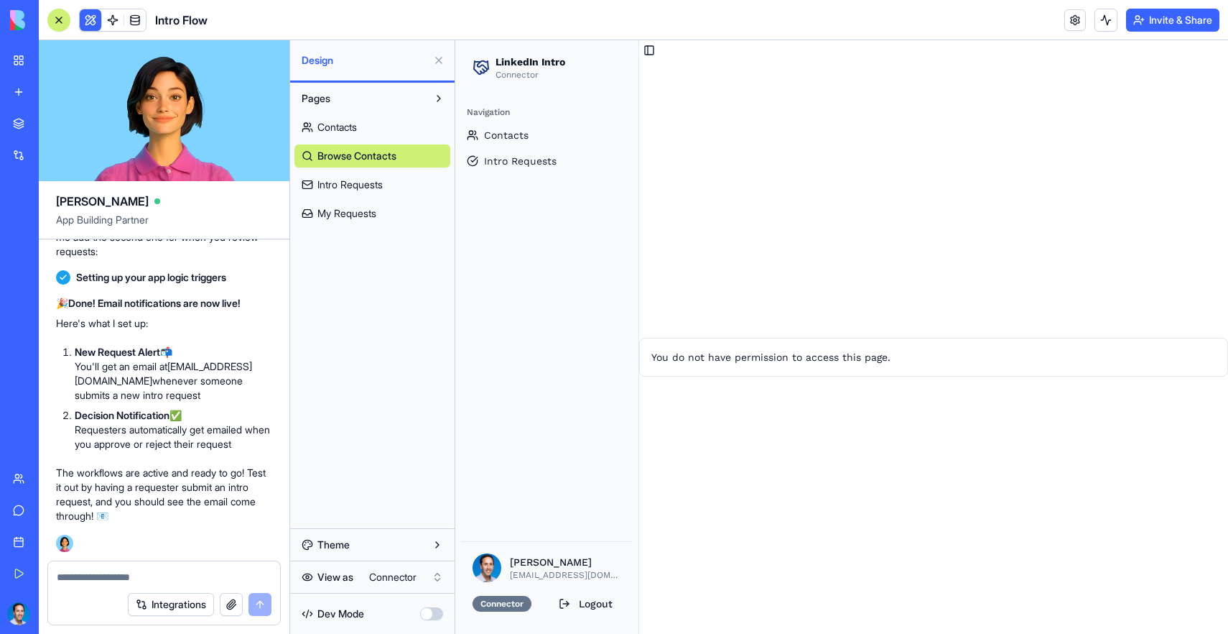
click at [159, 581] on textarea at bounding box center [164, 577] width 215 height 14
click at [163, 584] on div "Integrations" at bounding box center [164, 604] width 232 height 40
click at [396, 579] on html "My Workspace New app Marketplace Integrations Recent LinkedIn Intro Connector A…" at bounding box center [614, 317] width 1228 height 634
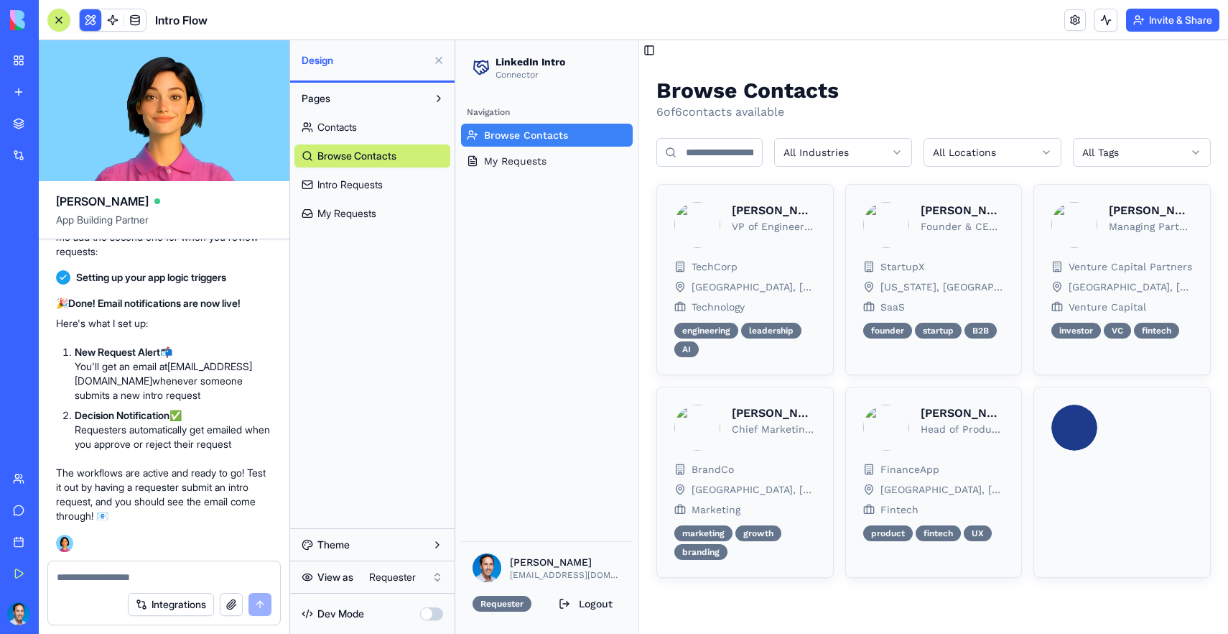
click at [164, 570] on textarea at bounding box center [164, 577] width 215 height 14
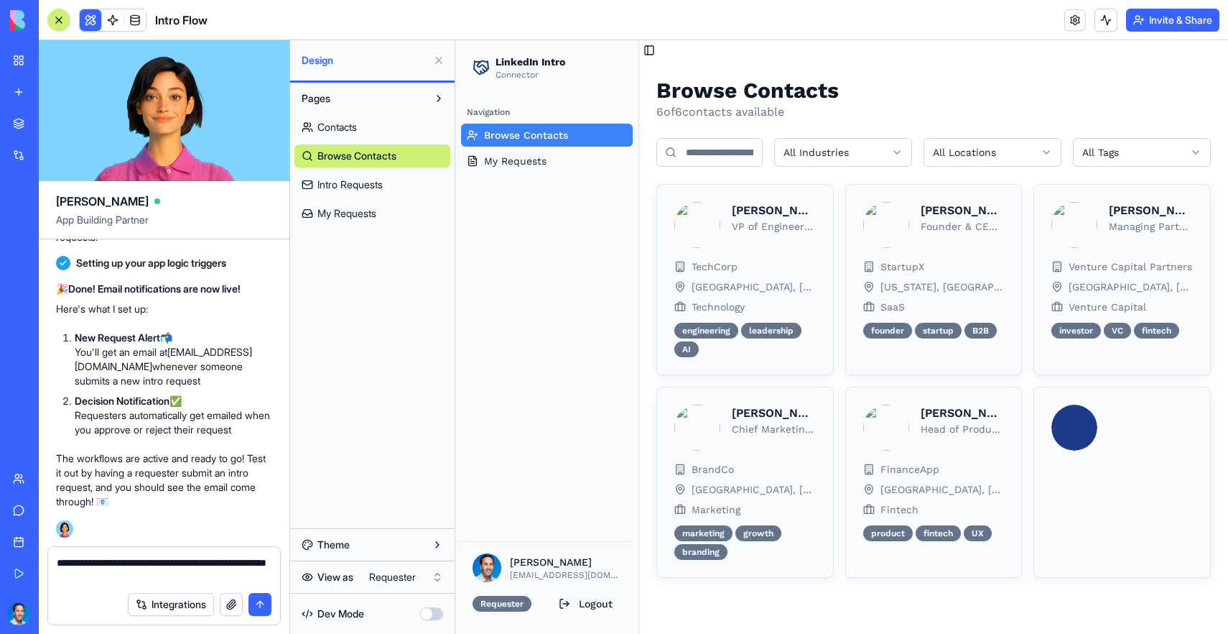
type textarea "**********"
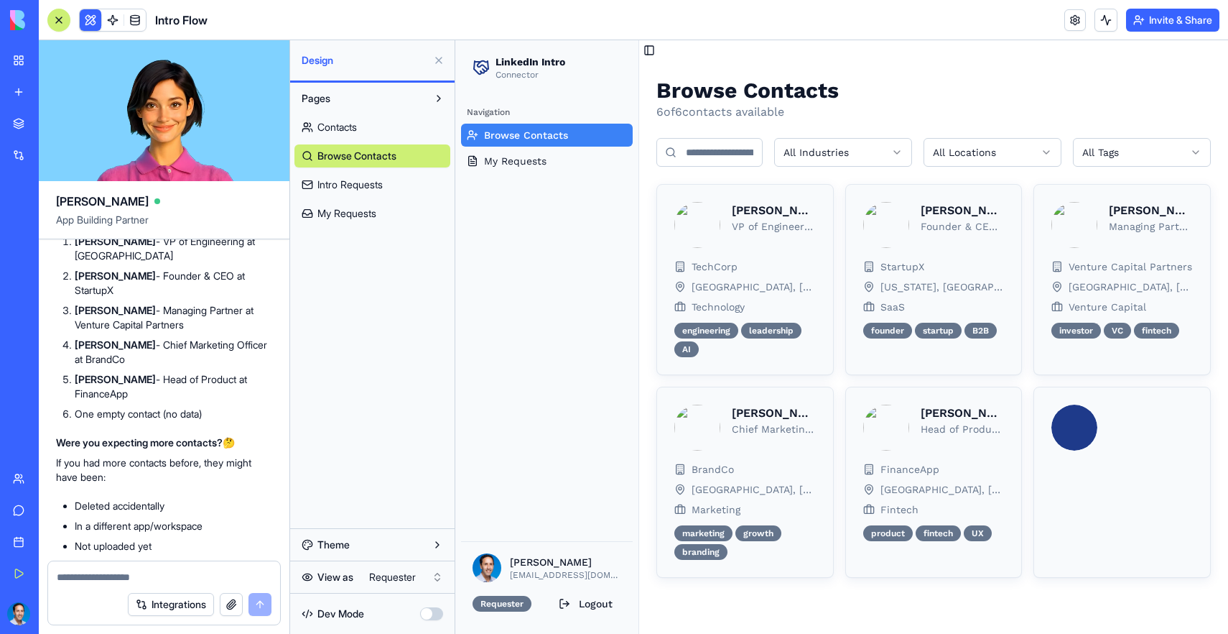
scroll to position [4021, 0]
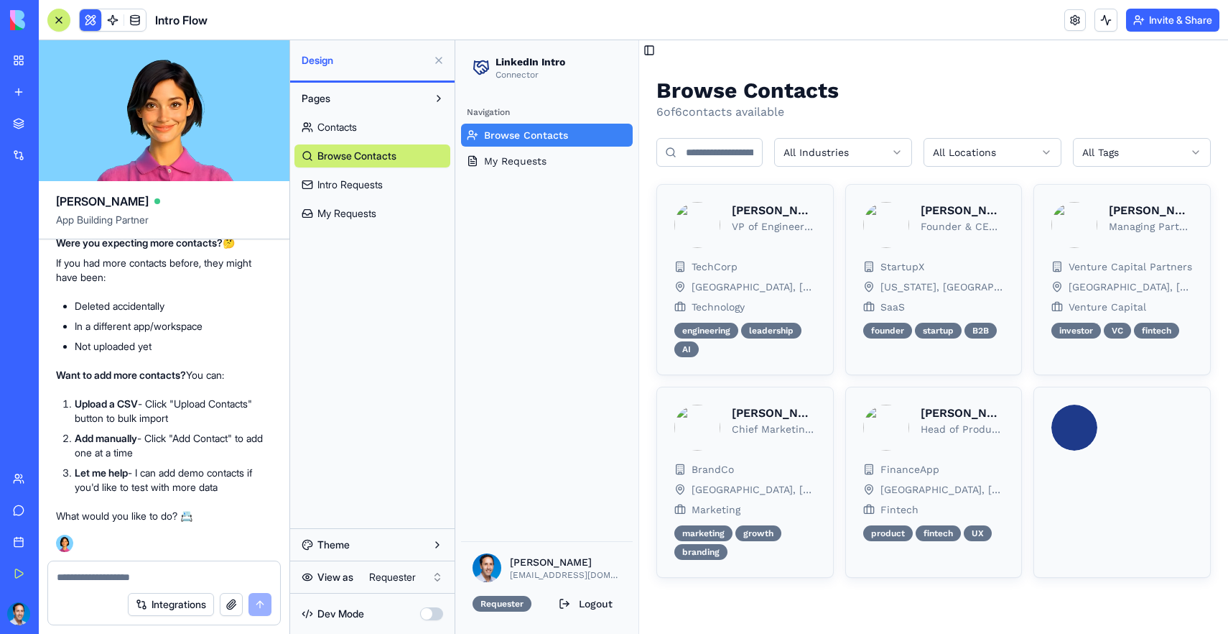
click at [130, 565] on div at bounding box center [164, 572] width 232 height 23
click at [129, 575] on textarea at bounding box center [164, 577] width 215 height 14
type textarea "**********"
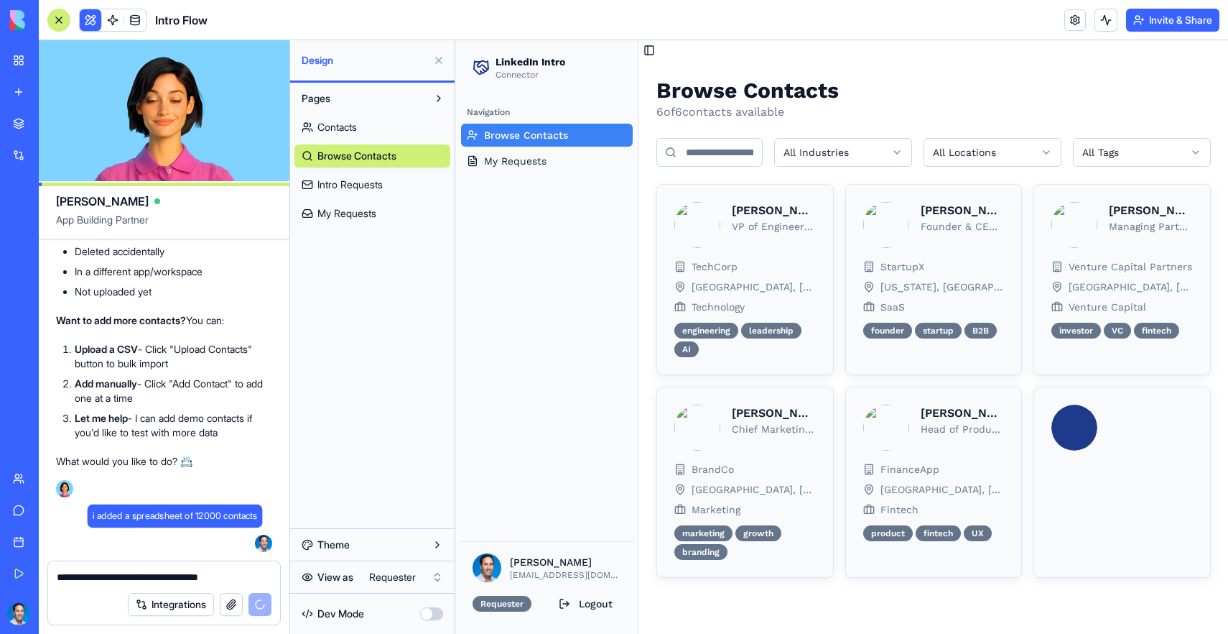
scroll to position [4076, 0]
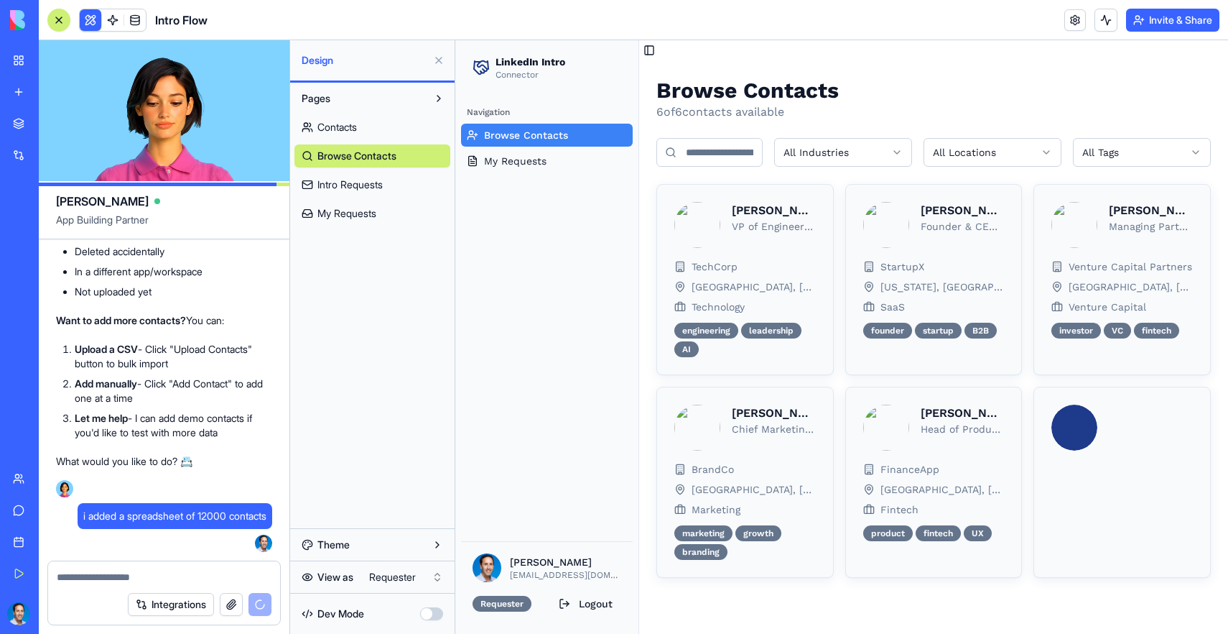
click at [361, 136] on link "Contacts" at bounding box center [372, 127] width 156 height 23
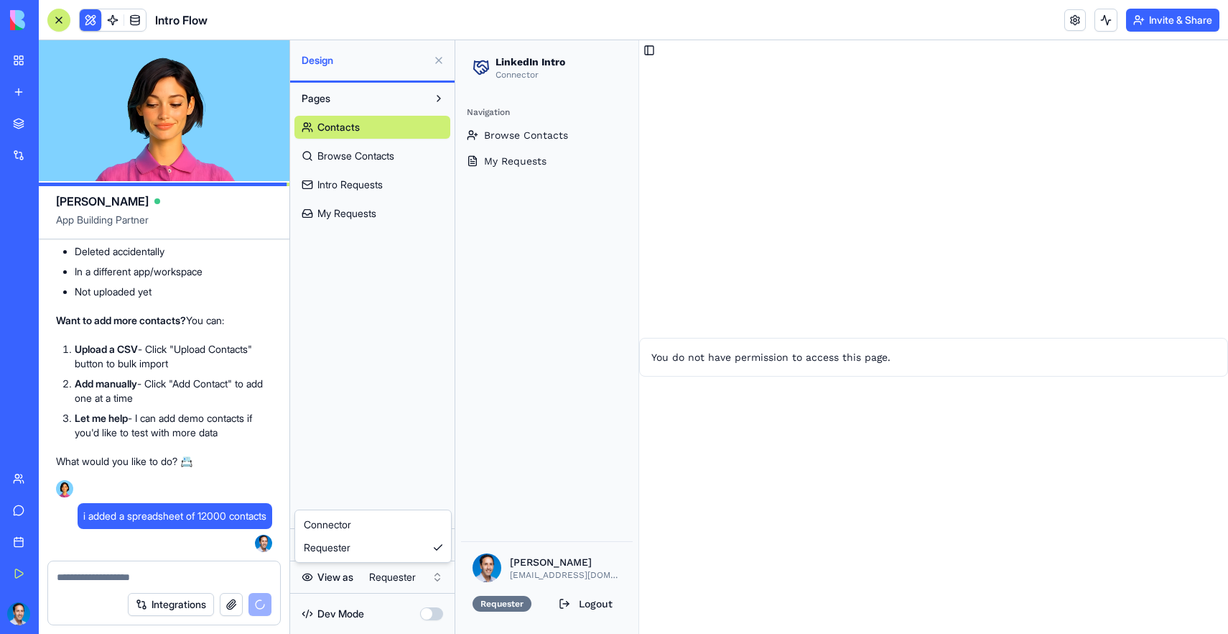
click at [393, 580] on html "My Workspace New app Marketplace Integrations Recent LinkedIn Intro Connector A…" at bounding box center [614, 317] width 1228 height 634
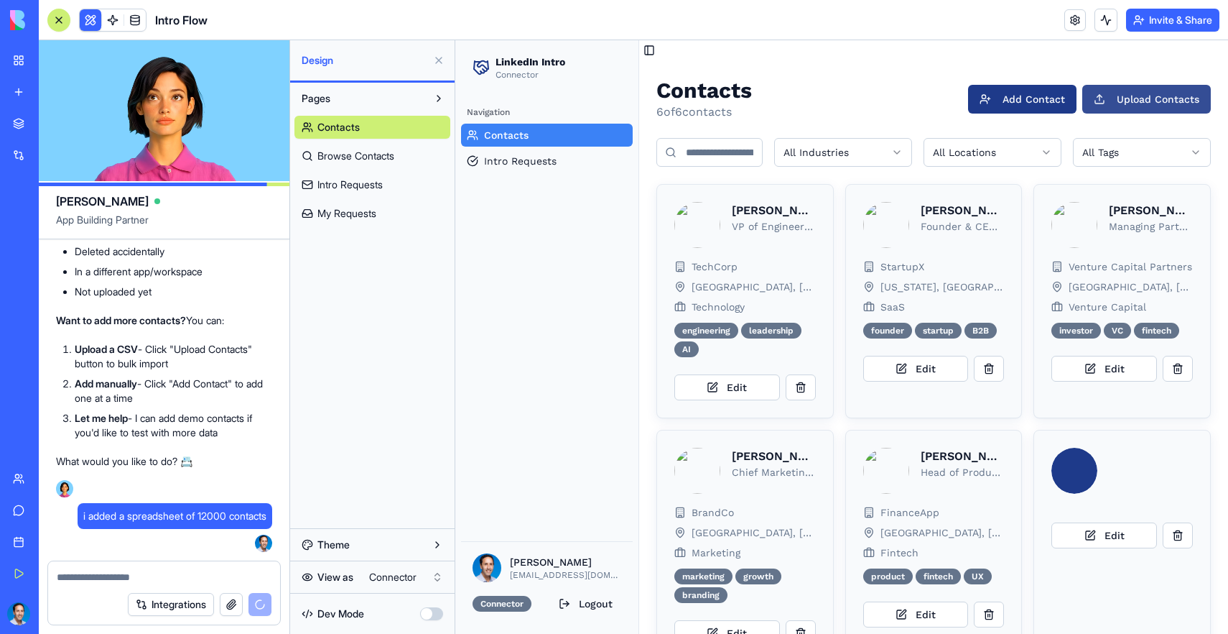
click at [1142, 103] on button "Upload Contacts" at bounding box center [1146, 99] width 129 height 29
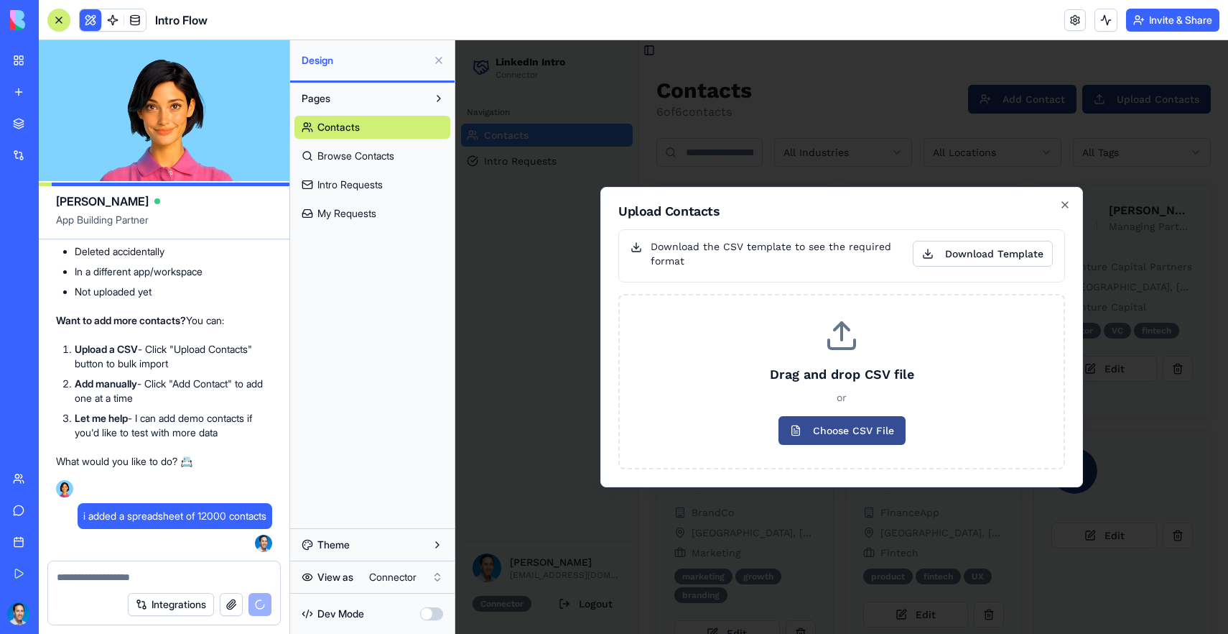
click at [859, 427] on span "Choose CSV File" at bounding box center [842, 430] width 127 height 29
click at [455, 40] on input "Choose CSV File" at bounding box center [455, 40] width 0 height 0
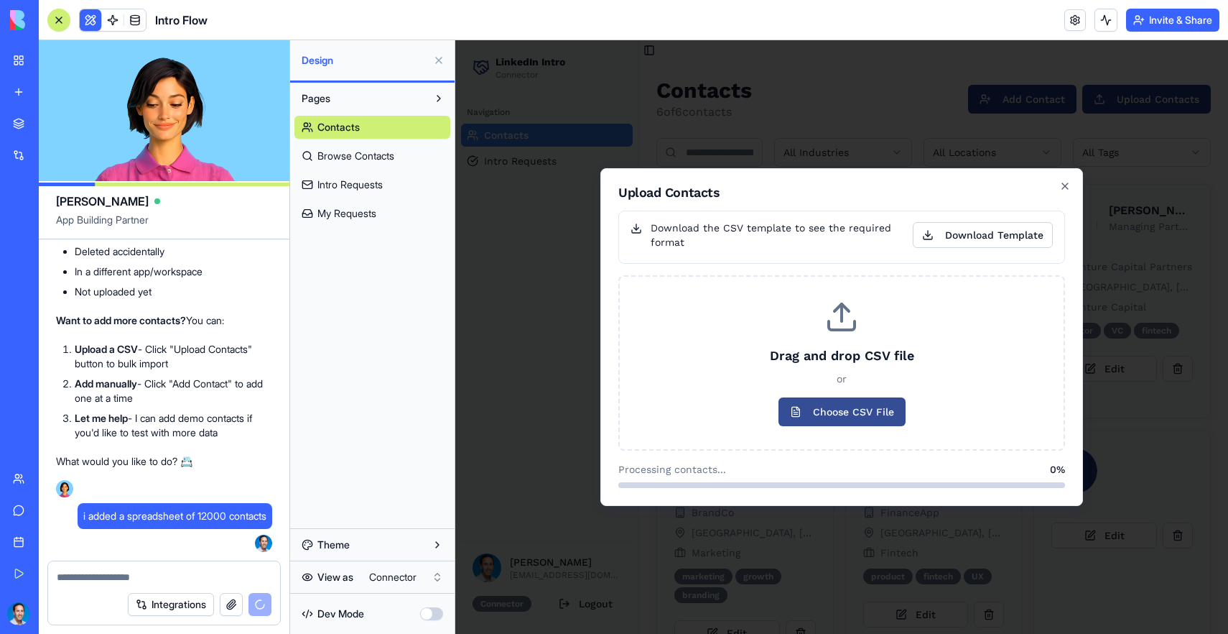
scroll to position [4666, 0]
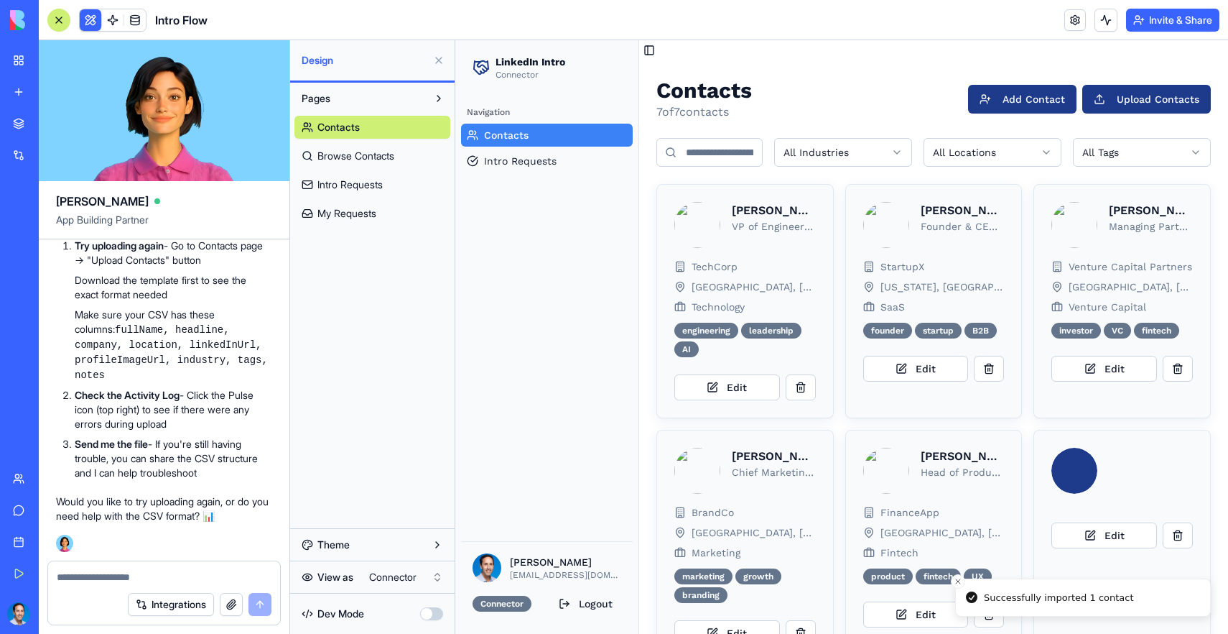
click at [228, 606] on button "button" at bounding box center [231, 604] width 23 height 23
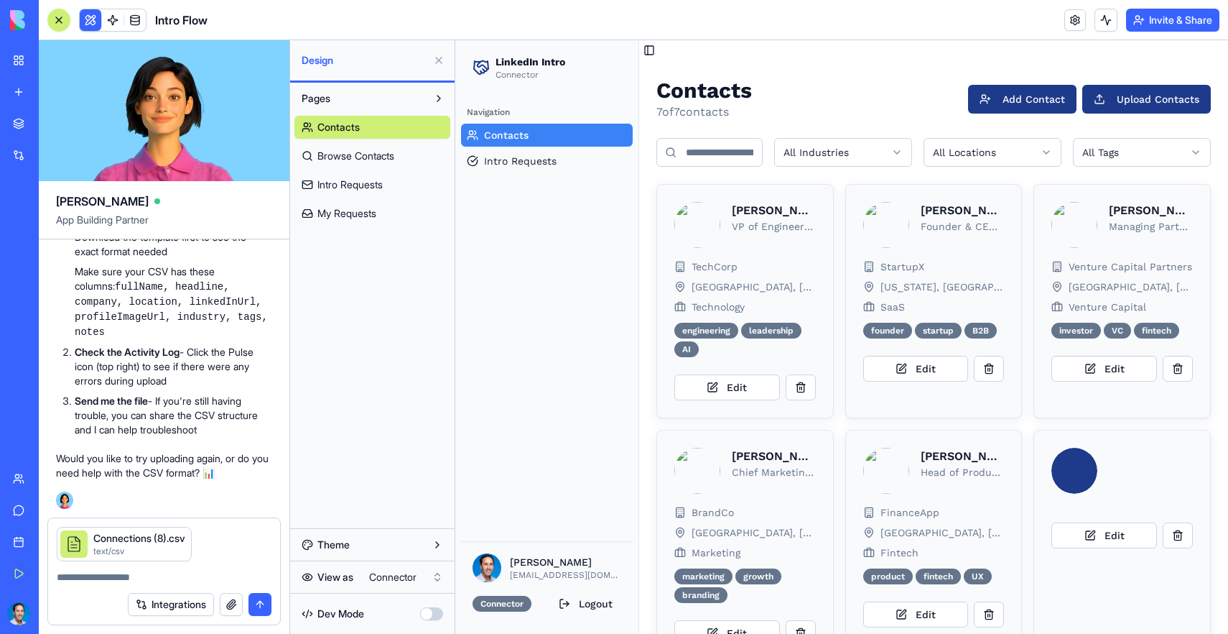
click at [175, 587] on div "Integrations" at bounding box center [164, 604] width 232 height 40
click at [182, 583] on textarea at bounding box center [164, 577] width 215 height 14
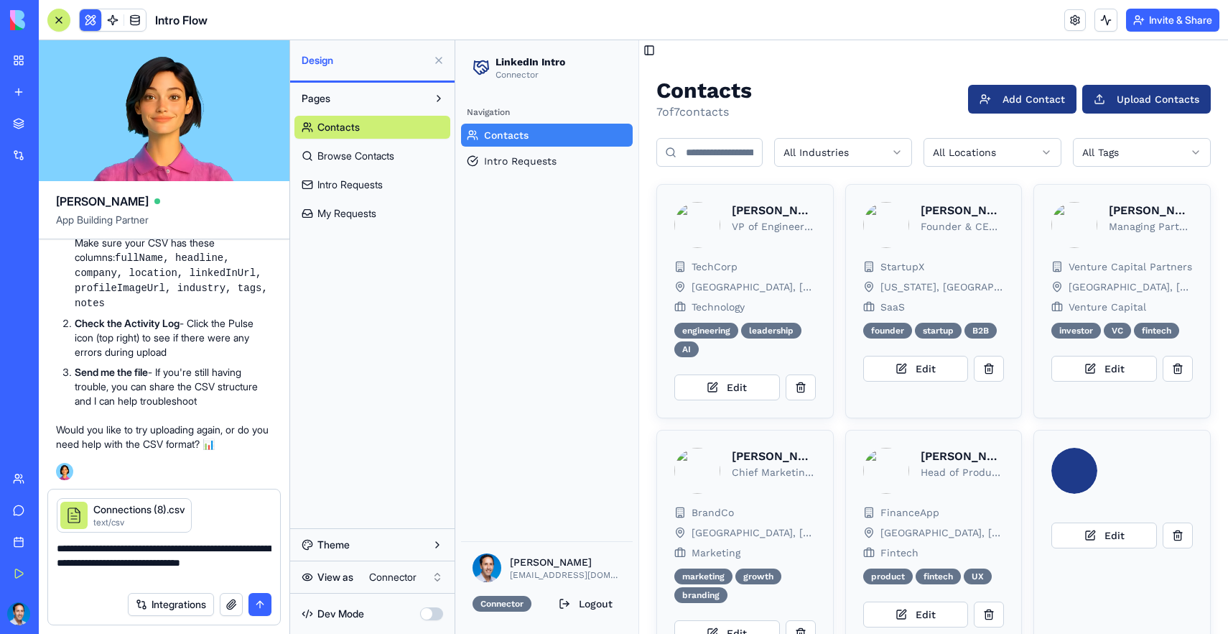
type textarea "**********"
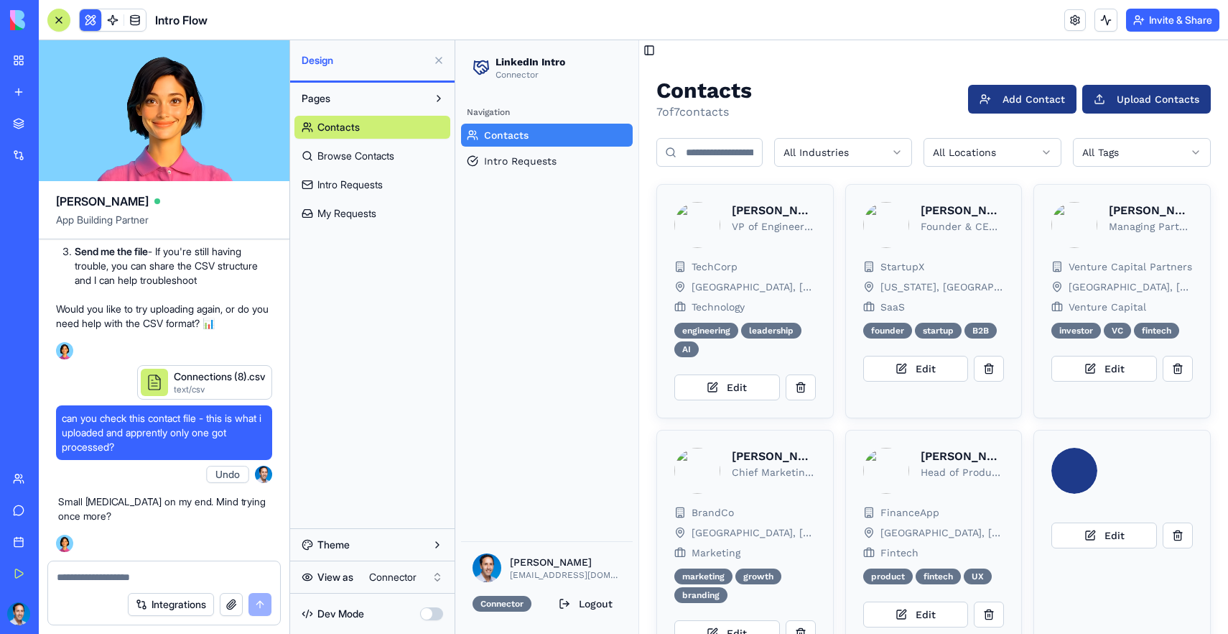
scroll to position [4859, 0]
type textarea "**"
